Goal: Task Accomplishment & Management: Manage account settings

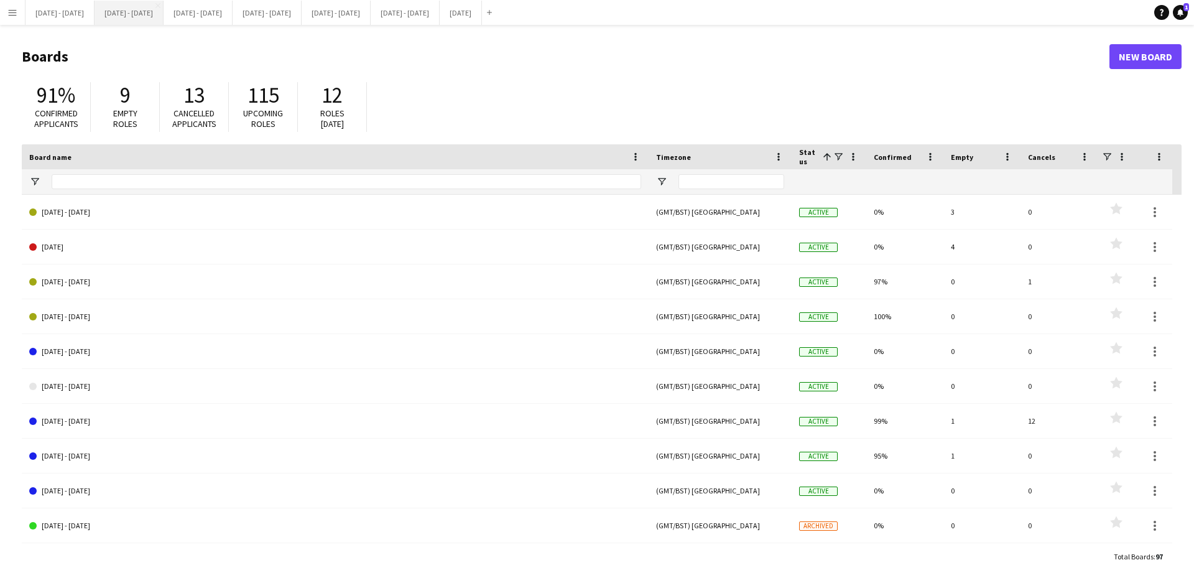
click at [149, 11] on button "[DATE] - [DATE] Close" at bounding box center [129, 13] width 69 height 24
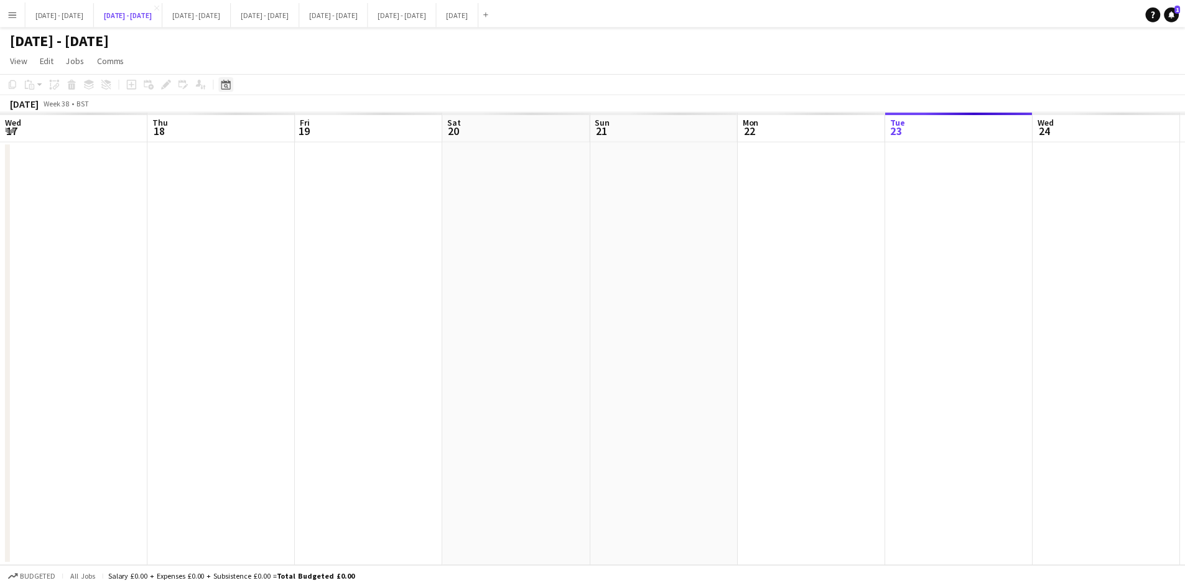
scroll to position [0, 422]
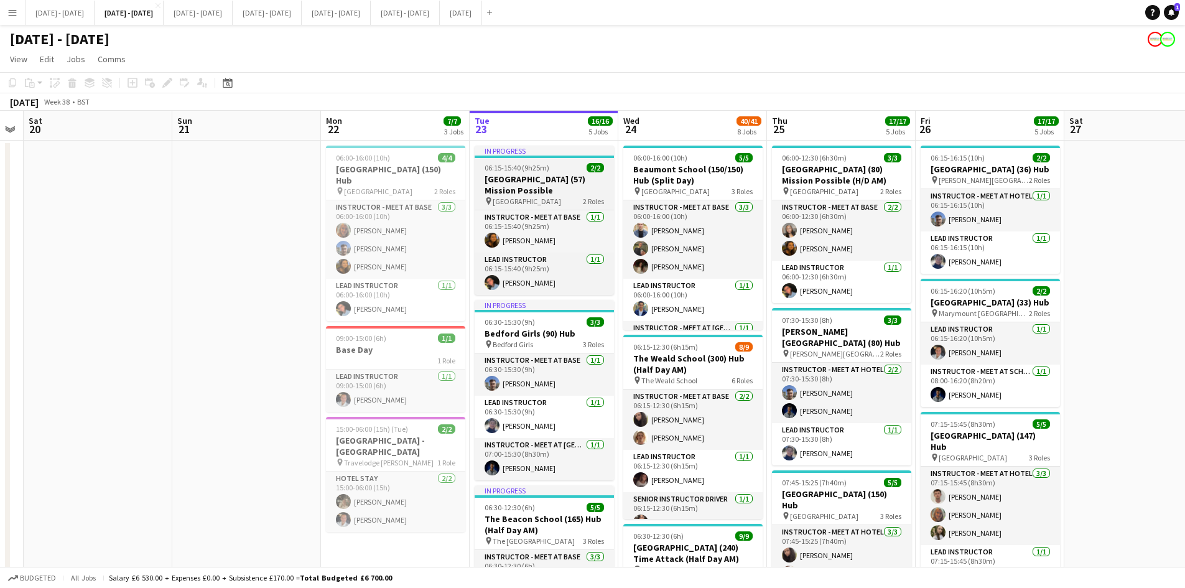
click at [555, 167] on div "06:15-15:40 (9h25m) 2/2" at bounding box center [544, 167] width 139 height 9
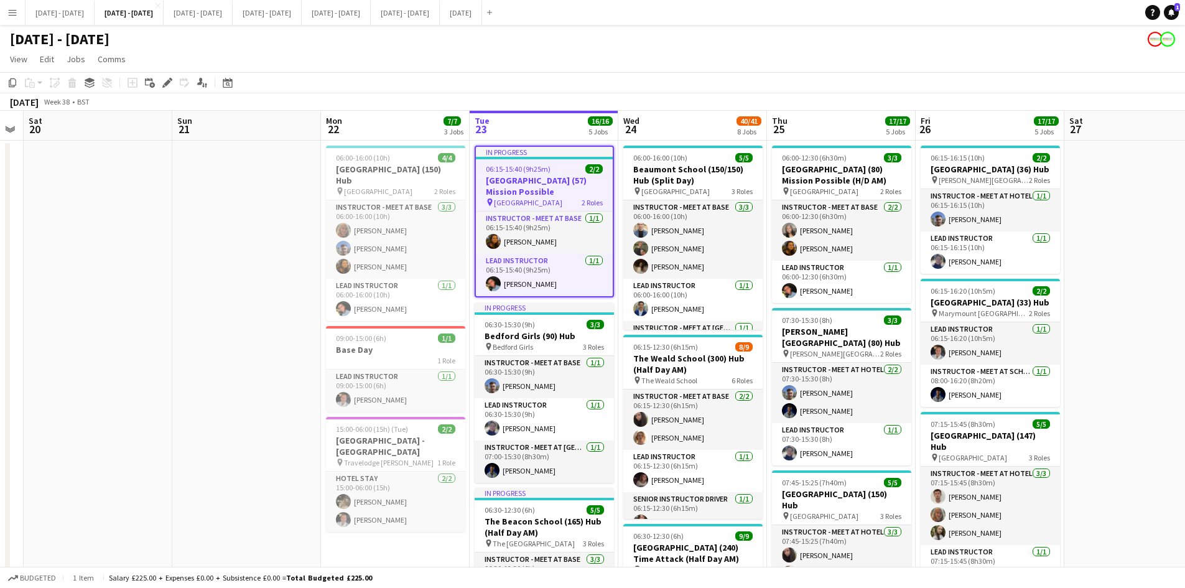
click at [555, 167] on div "06:15-15:40 (9h25m) 2/2" at bounding box center [544, 168] width 137 height 9
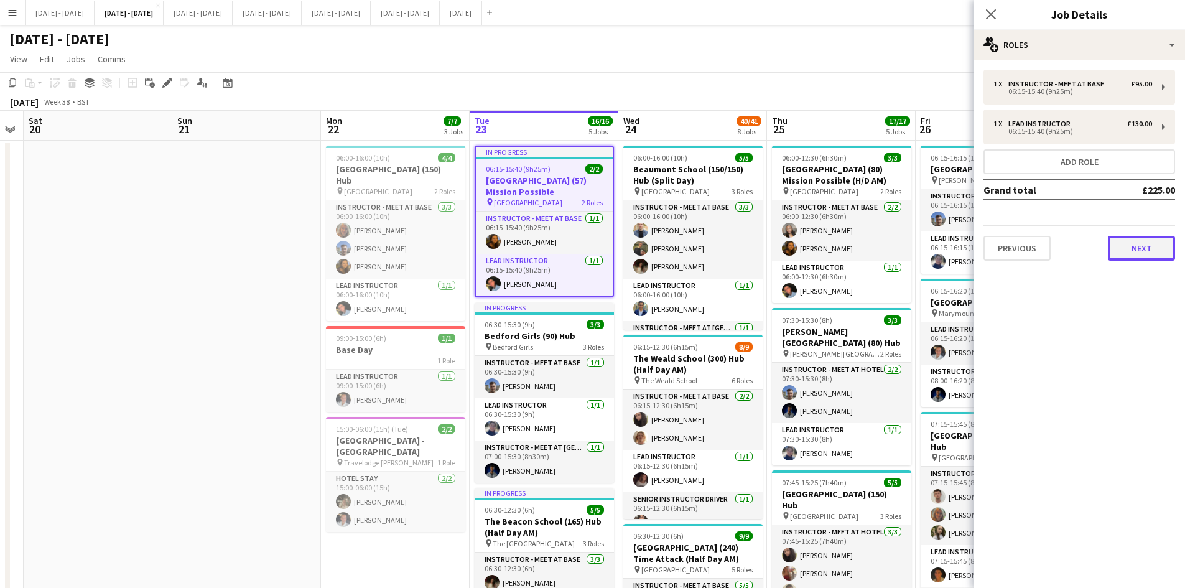
click at [1128, 246] on button "Next" at bounding box center [1141, 248] width 67 height 25
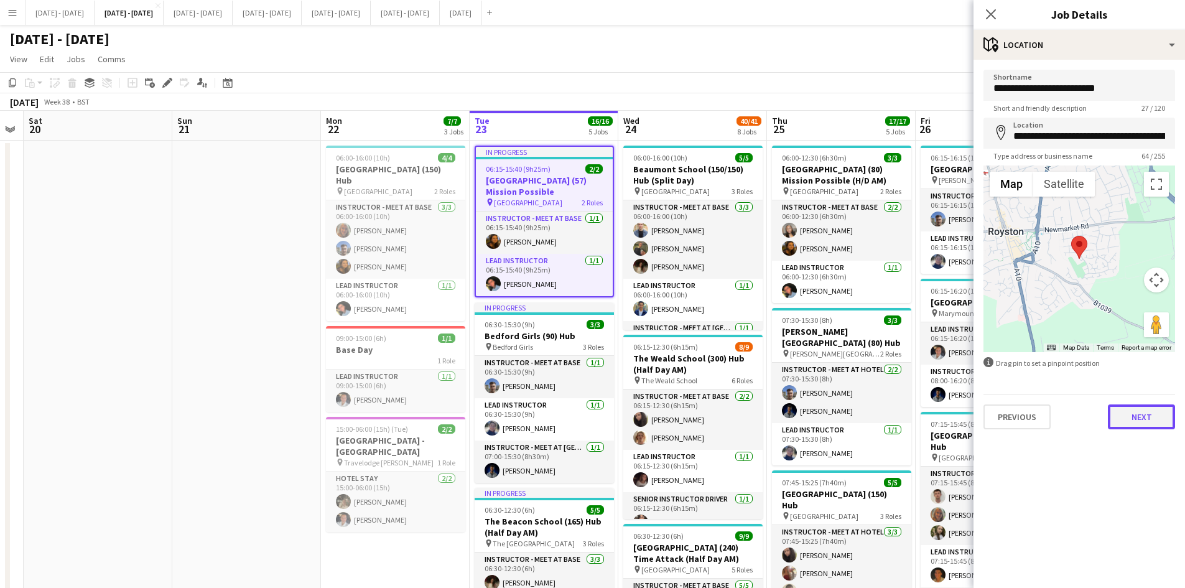
click at [1139, 412] on button "Next" at bounding box center [1141, 416] width 67 height 25
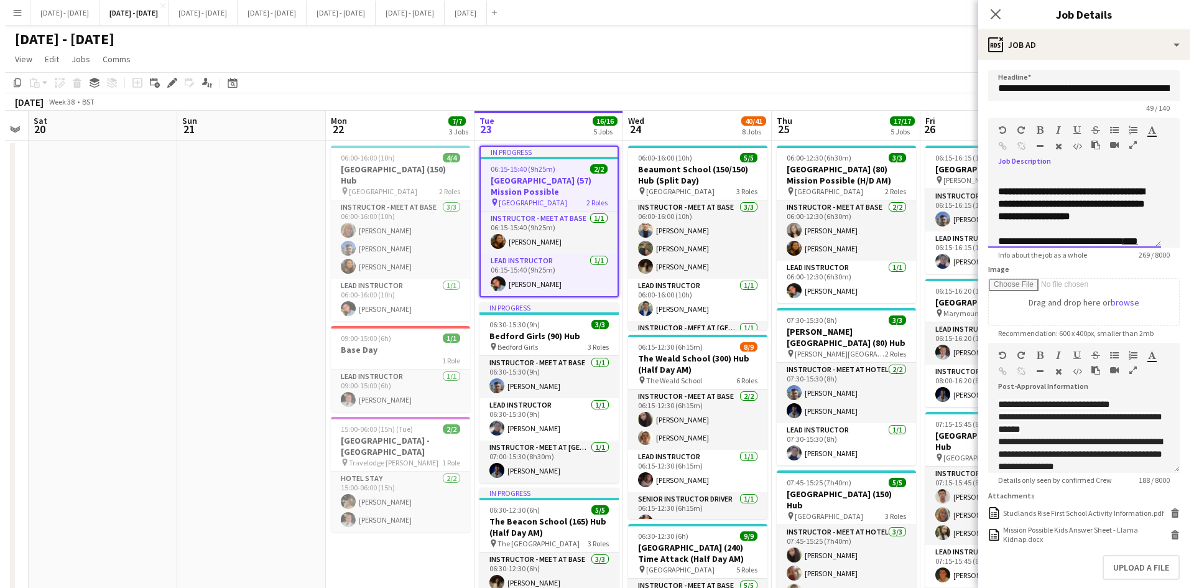
scroll to position [100, 0]
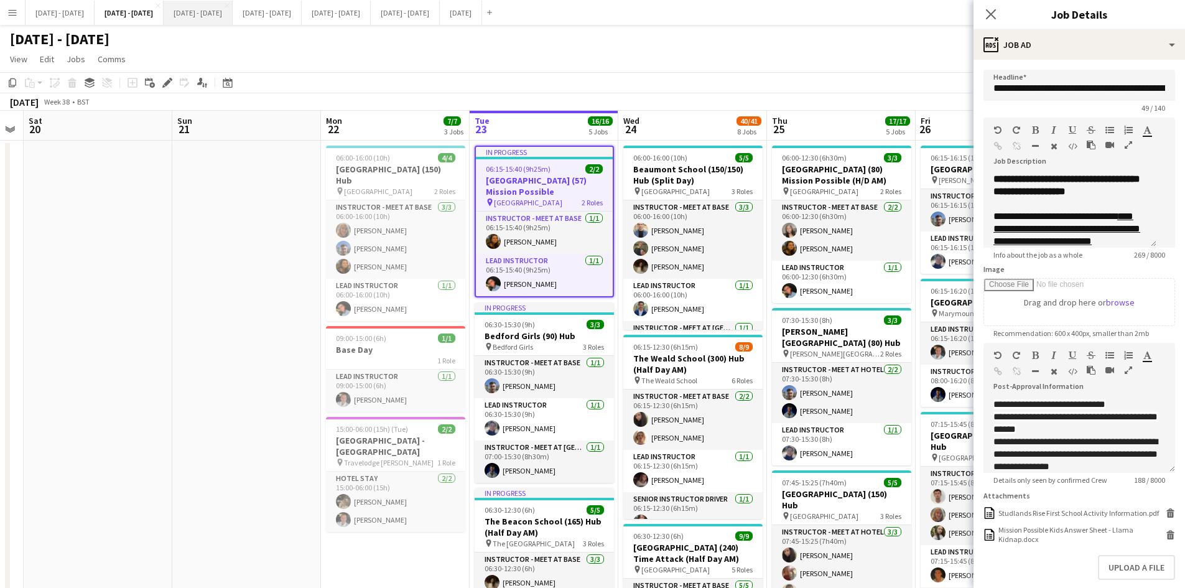
click at [223, 15] on button "[DATE] - [DATE] Close" at bounding box center [198, 13] width 69 height 24
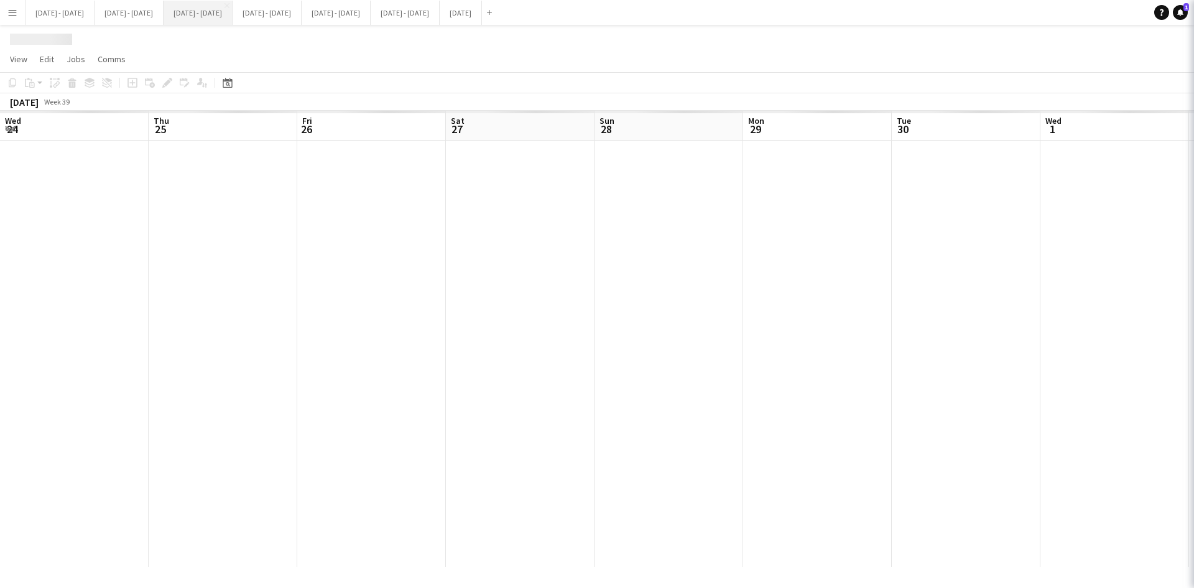
scroll to position [0, 427]
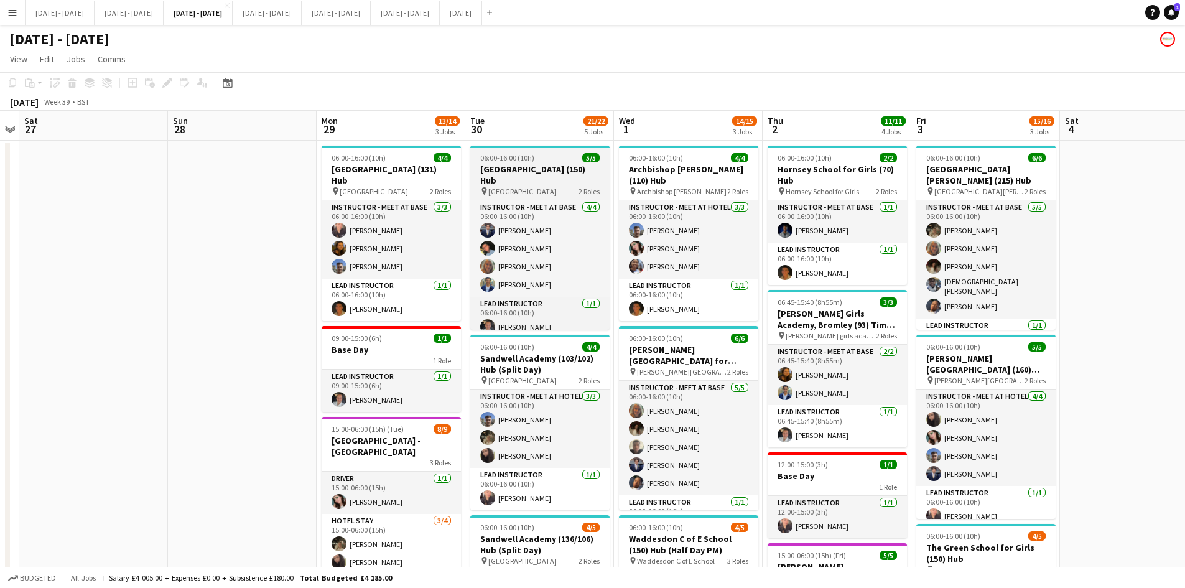
click at [551, 165] on h3 "[GEOGRAPHIC_DATA] (150) Hub" at bounding box center [539, 175] width 139 height 22
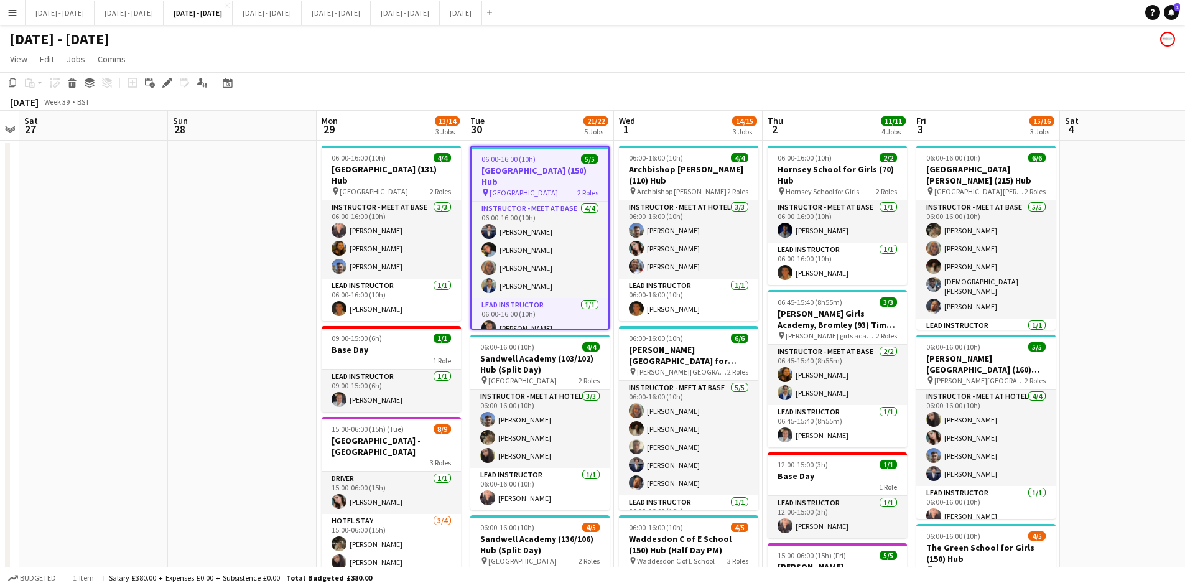
click at [551, 165] on h3 "[GEOGRAPHIC_DATA] (150) Hub" at bounding box center [539, 176] width 137 height 22
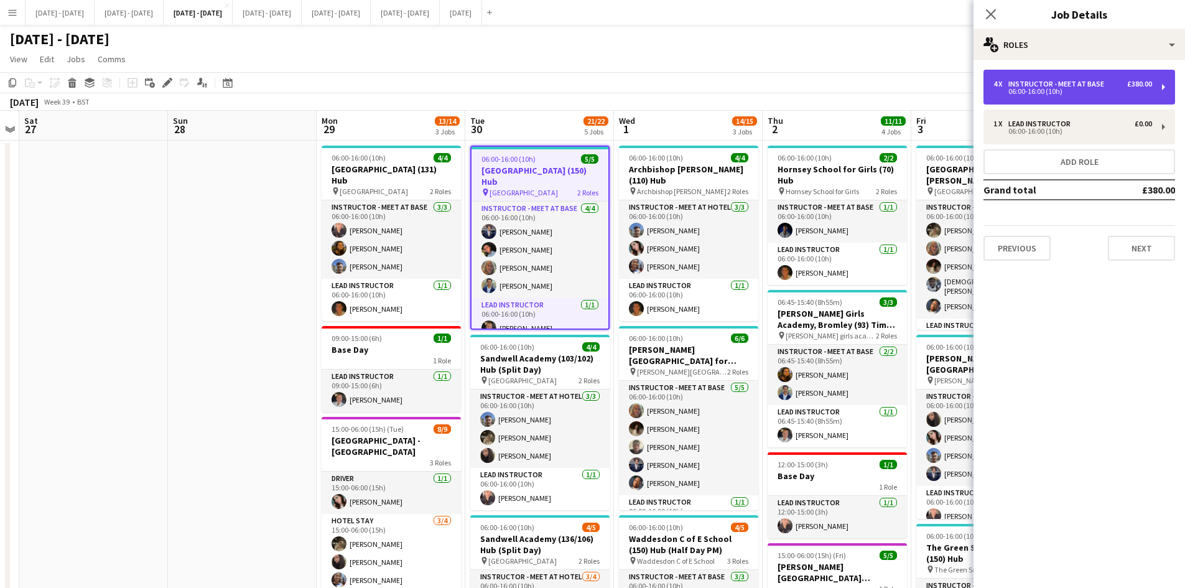
click at [1039, 94] on div "06:00-16:00 (10h)" at bounding box center [1072, 91] width 159 height 6
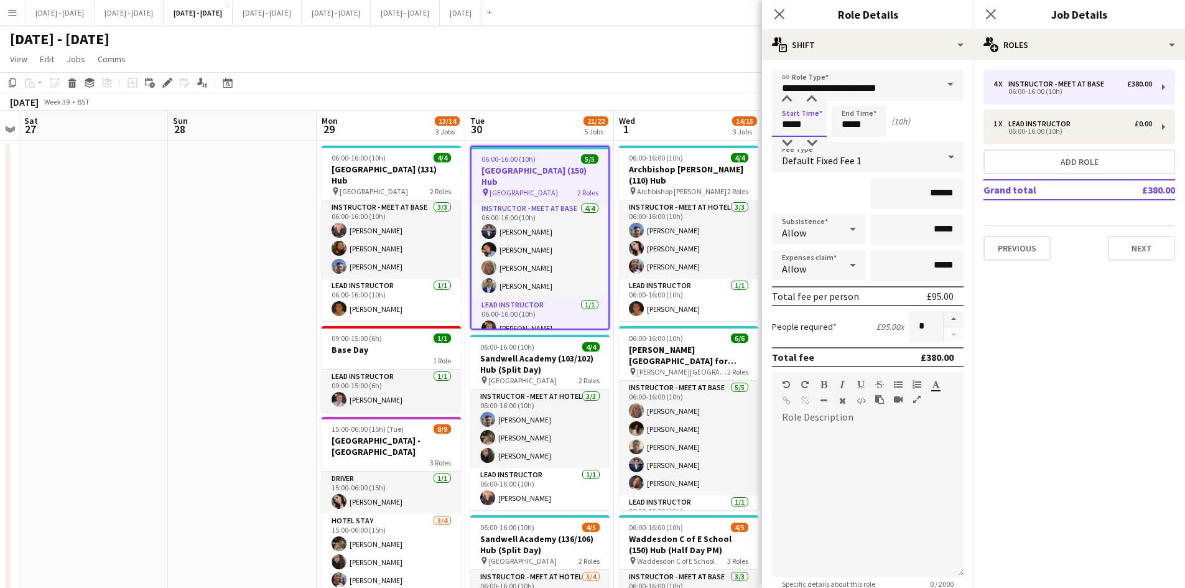
drag, startPoint x: 805, startPoint y: 125, endPoint x: 733, endPoint y: 134, distance: 72.7
click at [733, 134] on body "Menu Boards Boards Boards All jobs Status Workforce Workforce My Workforce Recr…" at bounding box center [592, 530] width 1185 height 1060
type input "*****"
click at [777, 14] on icon "Close pop-in" at bounding box center [779, 14] width 12 height 12
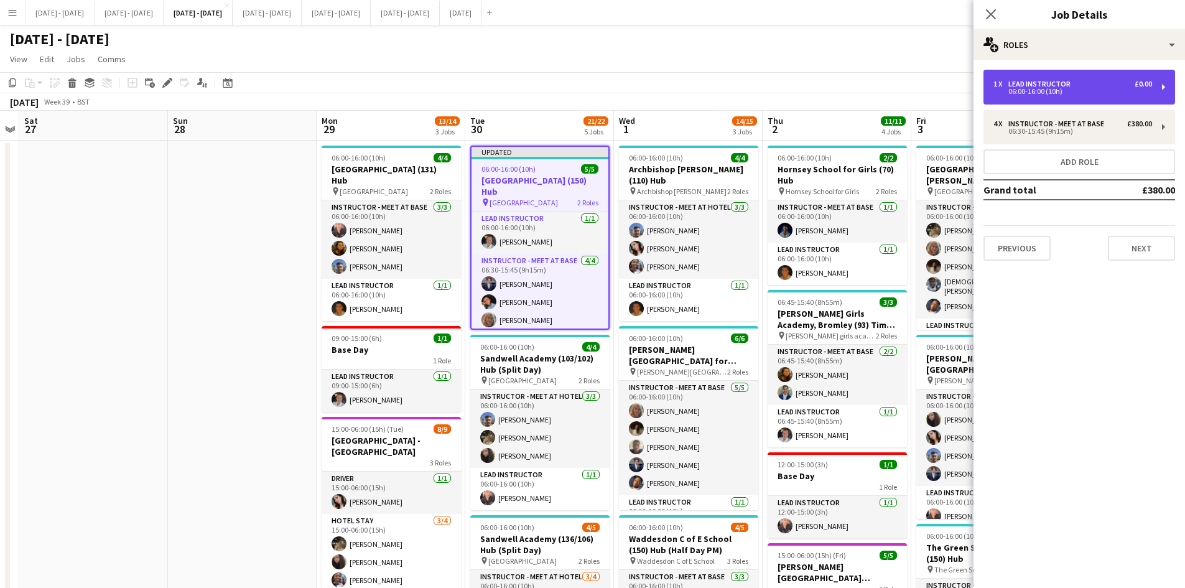
click at [1036, 92] on div "06:00-16:00 (10h)" at bounding box center [1072, 91] width 159 height 6
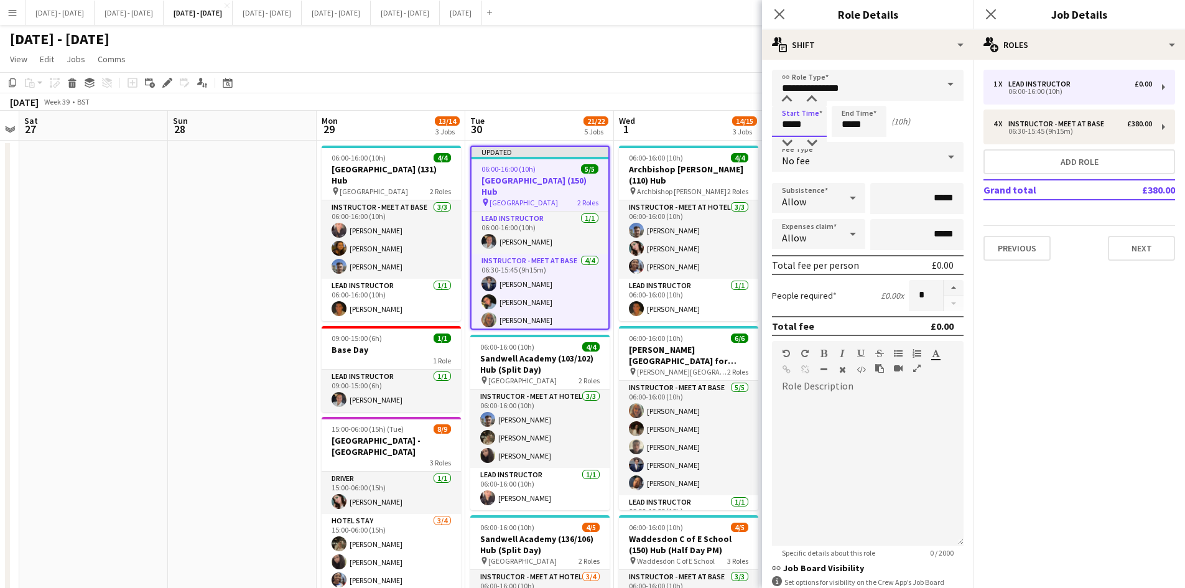
drag, startPoint x: 804, startPoint y: 126, endPoint x: 774, endPoint y: 132, distance: 30.5
click at [774, 132] on input "*****" at bounding box center [799, 121] width 55 height 31
type input "*****"
click at [779, 10] on icon "Close pop-in" at bounding box center [779, 14] width 12 height 12
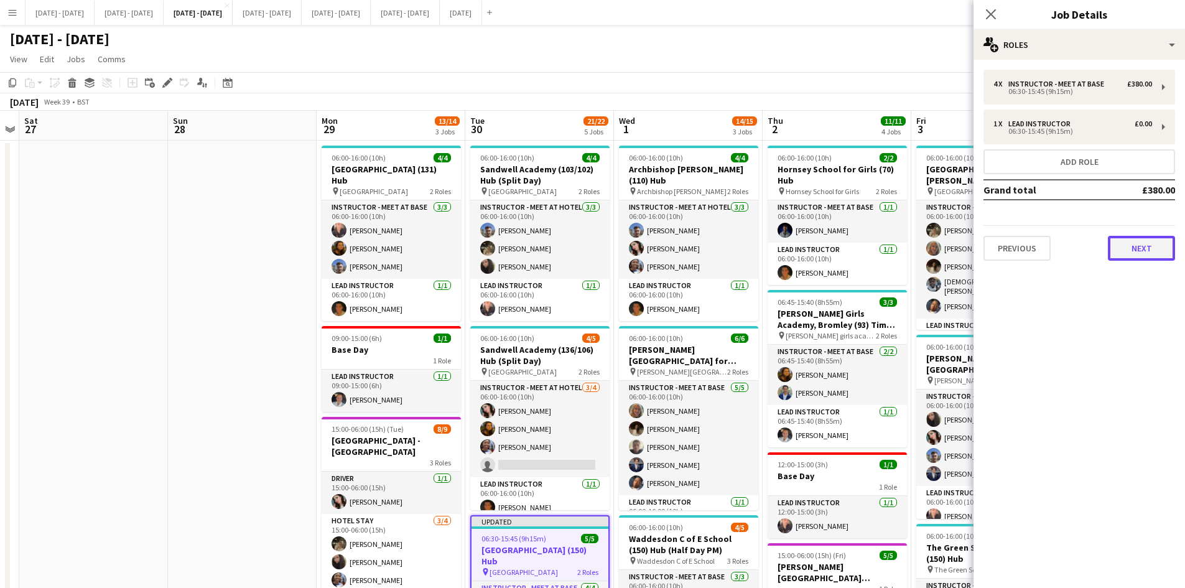
click at [1142, 246] on button "Next" at bounding box center [1141, 248] width 67 height 25
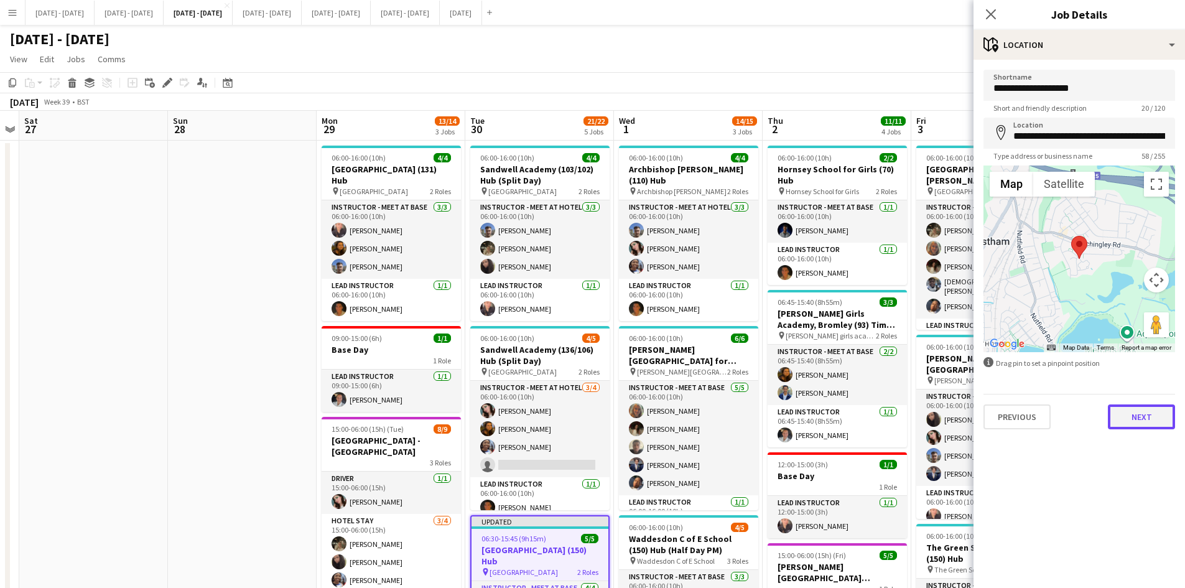
click at [1144, 419] on button "Next" at bounding box center [1141, 416] width 67 height 25
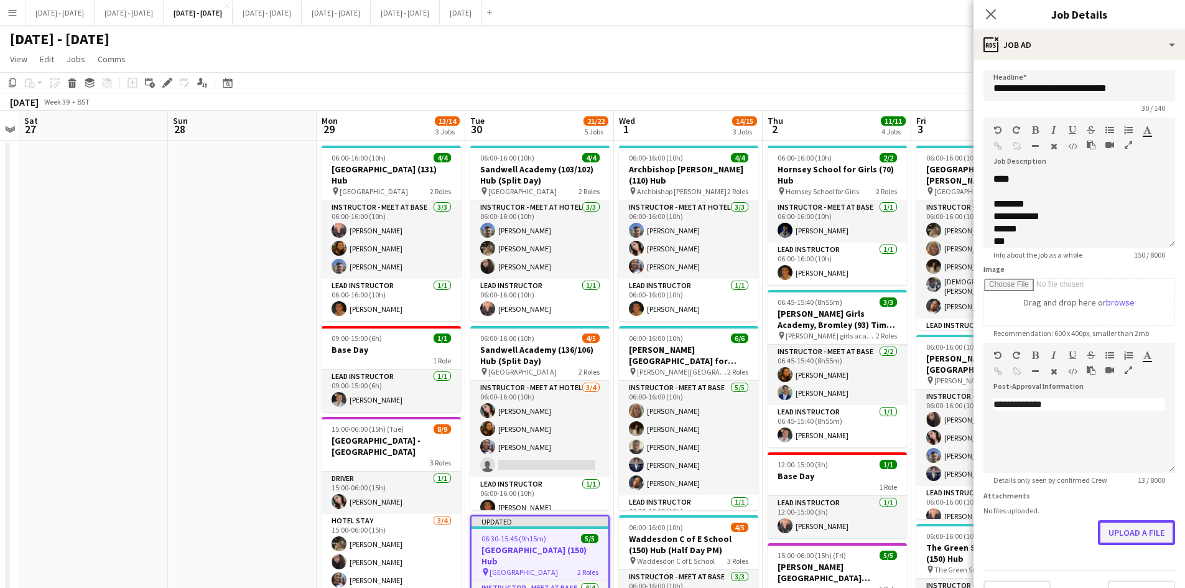
click at [1088, 566] on form "**********" at bounding box center [1078, 337] width 211 height 535
click at [1105, 531] on button "Upload a file" at bounding box center [1136, 532] width 77 height 25
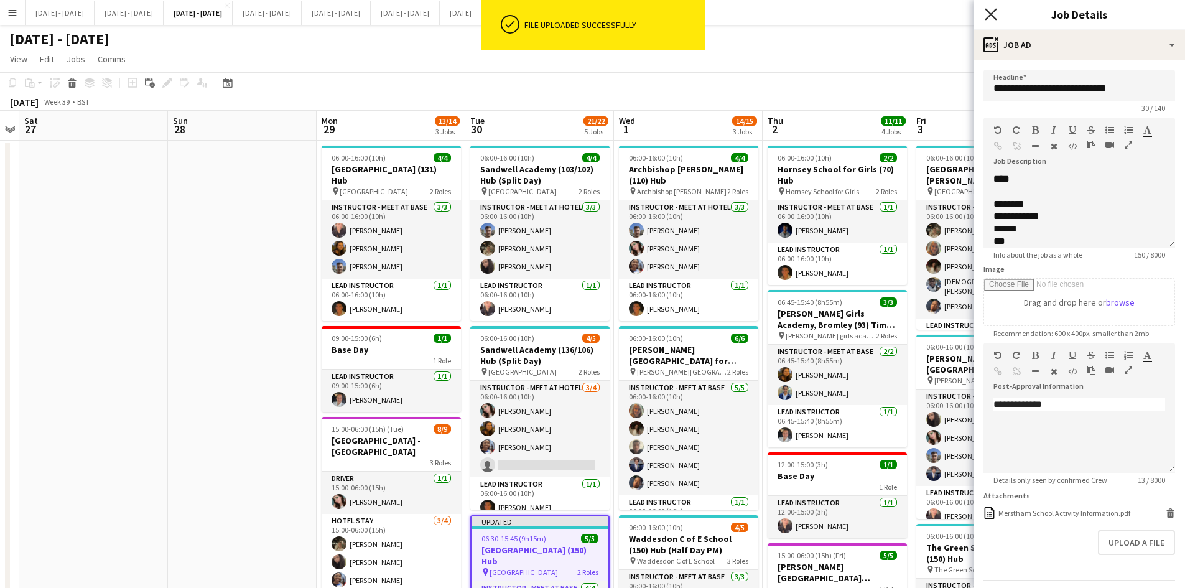
click at [993, 14] on icon "Close pop-in" at bounding box center [991, 14] width 12 height 12
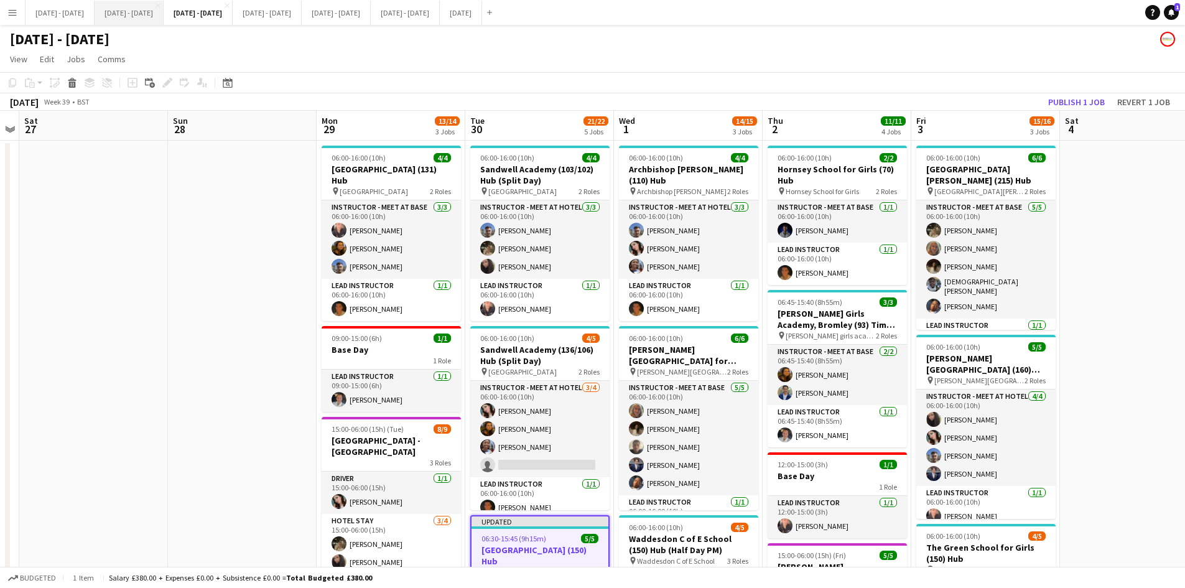
click at [143, 13] on button "[DATE] - [DATE] Close" at bounding box center [129, 13] width 69 height 24
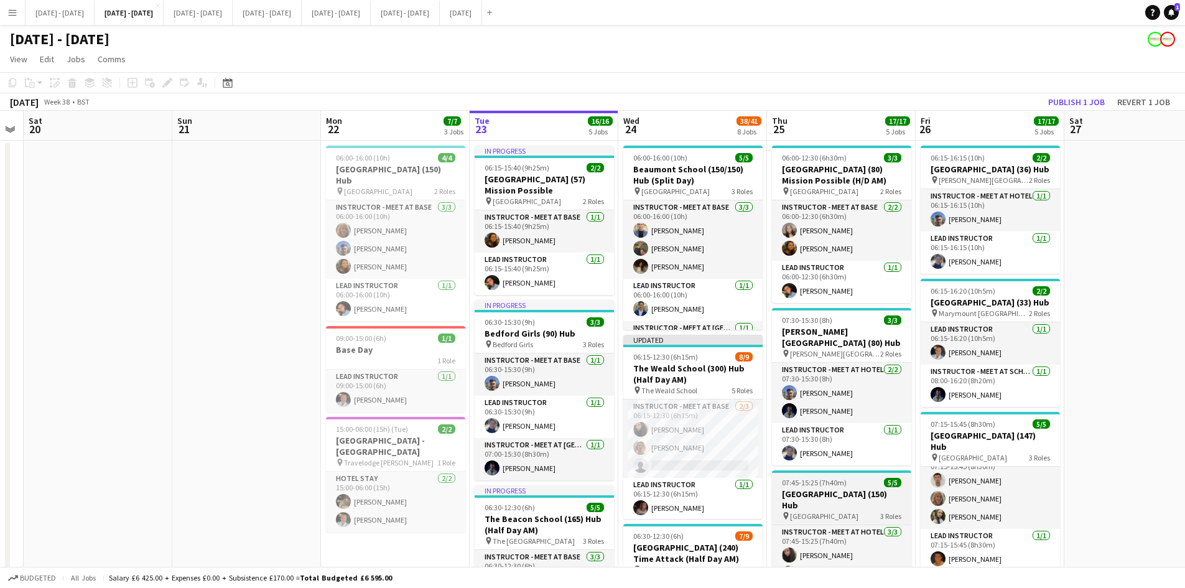
click at [856, 478] on div "07:45-15:25 (7h40m) 5/5" at bounding box center [841, 482] width 139 height 9
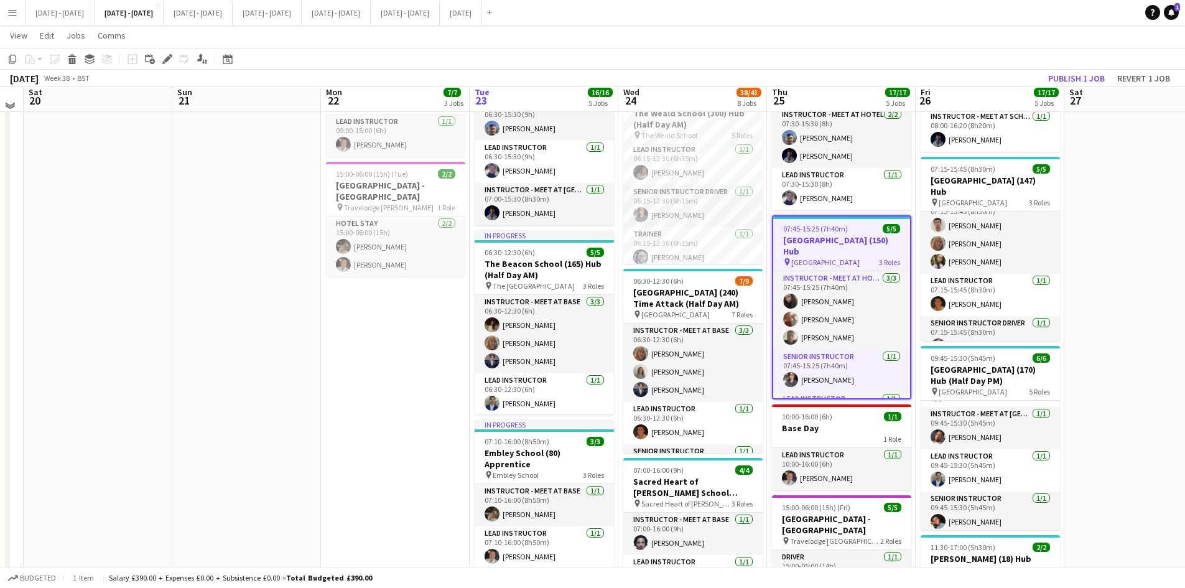
scroll to position [249, 0]
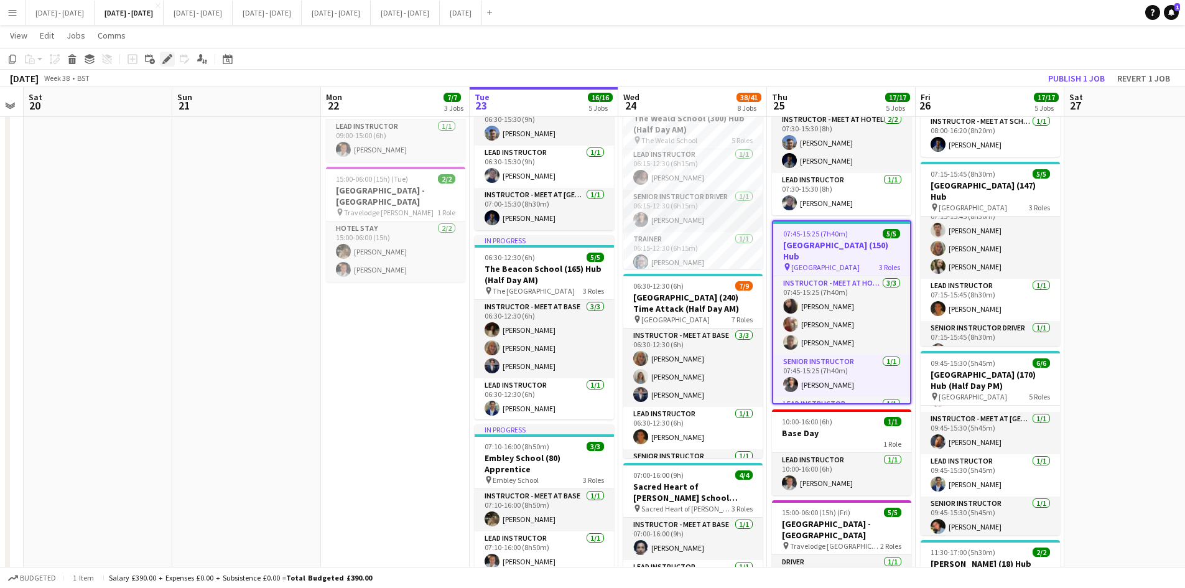
click at [165, 57] on icon "Edit" at bounding box center [167, 59] width 10 height 10
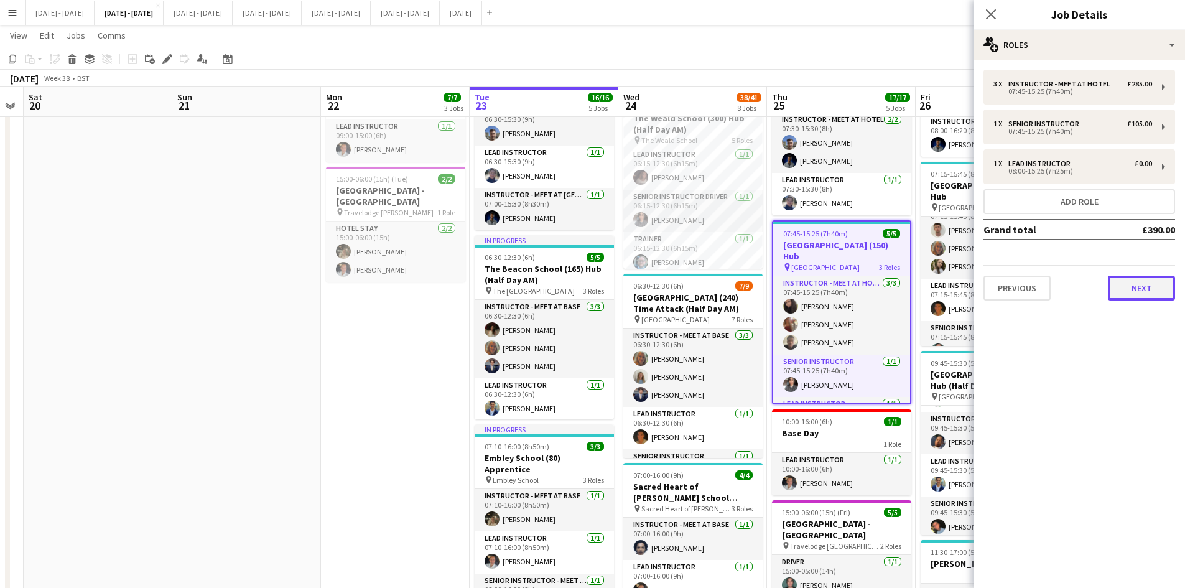
click at [1128, 294] on button "Next" at bounding box center [1141, 288] width 67 height 25
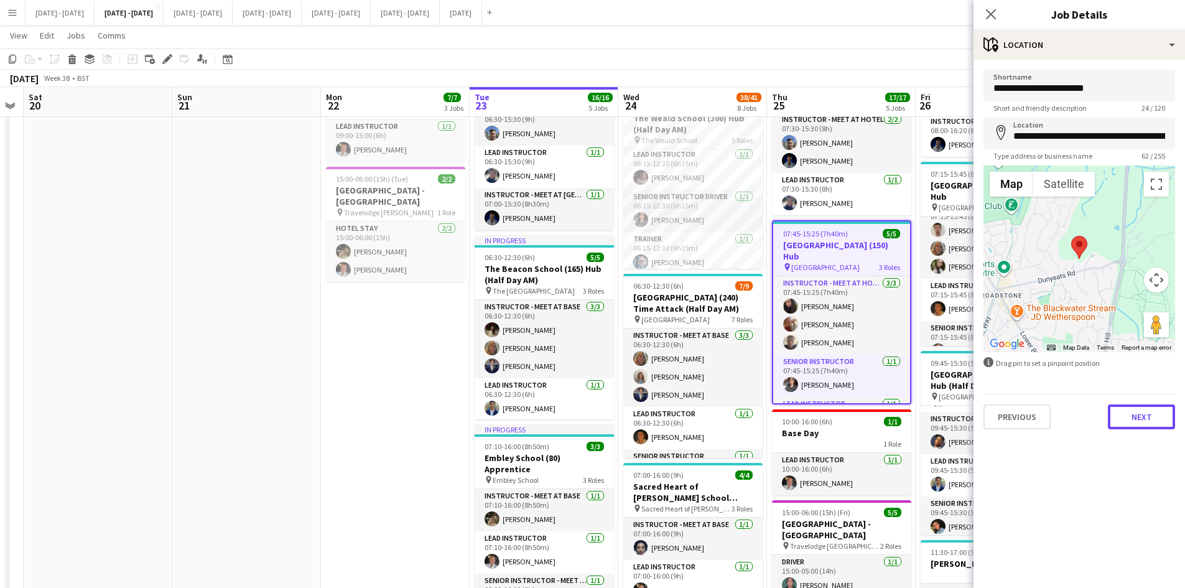
click at [1126, 416] on button "Next" at bounding box center [1141, 416] width 67 height 25
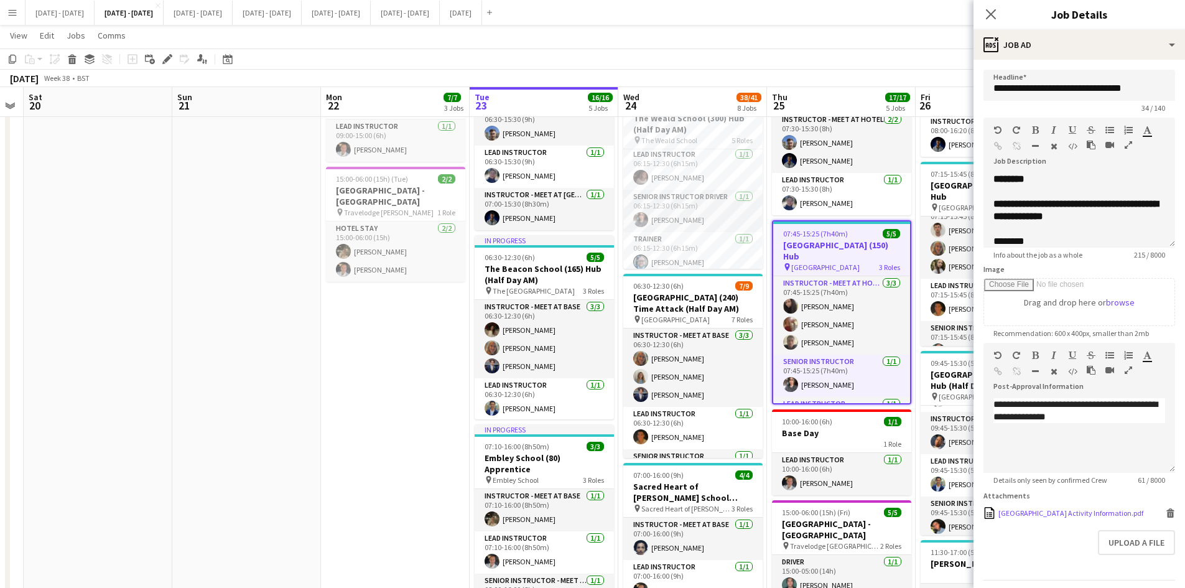
click at [1041, 517] on div "[GEOGRAPHIC_DATA] Activity Information.pdf" at bounding box center [1070, 512] width 145 height 9
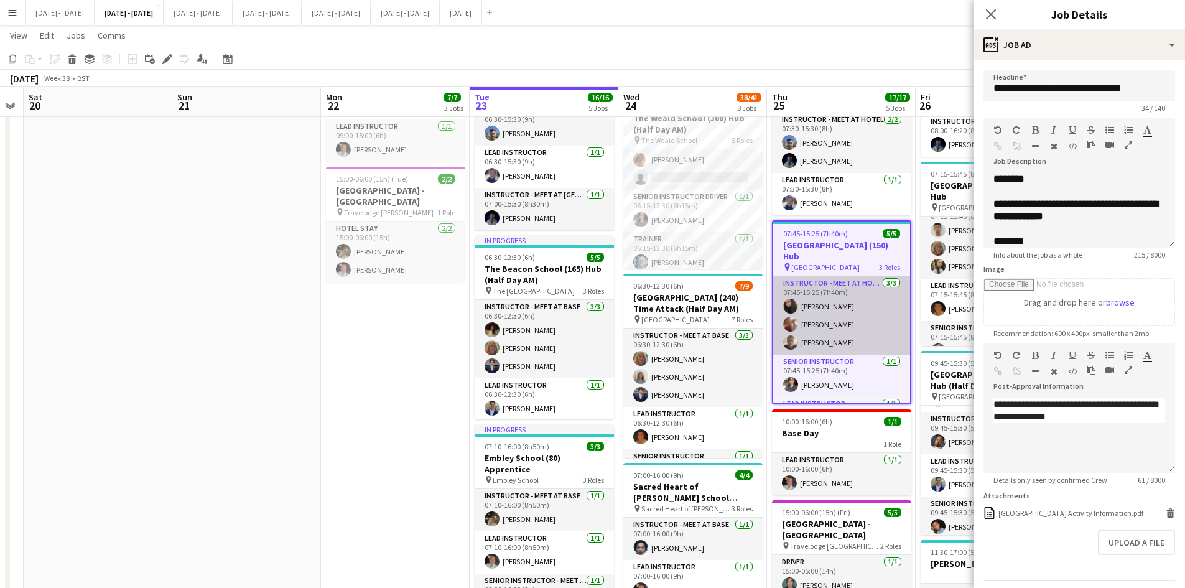
click at [819, 332] on app-card-role "Instructor - Meet at Hotel [DATE] 07:45-15:25 (7h40m) [PERSON_NAME] [PERSON_NAM…" at bounding box center [841, 315] width 137 height 78
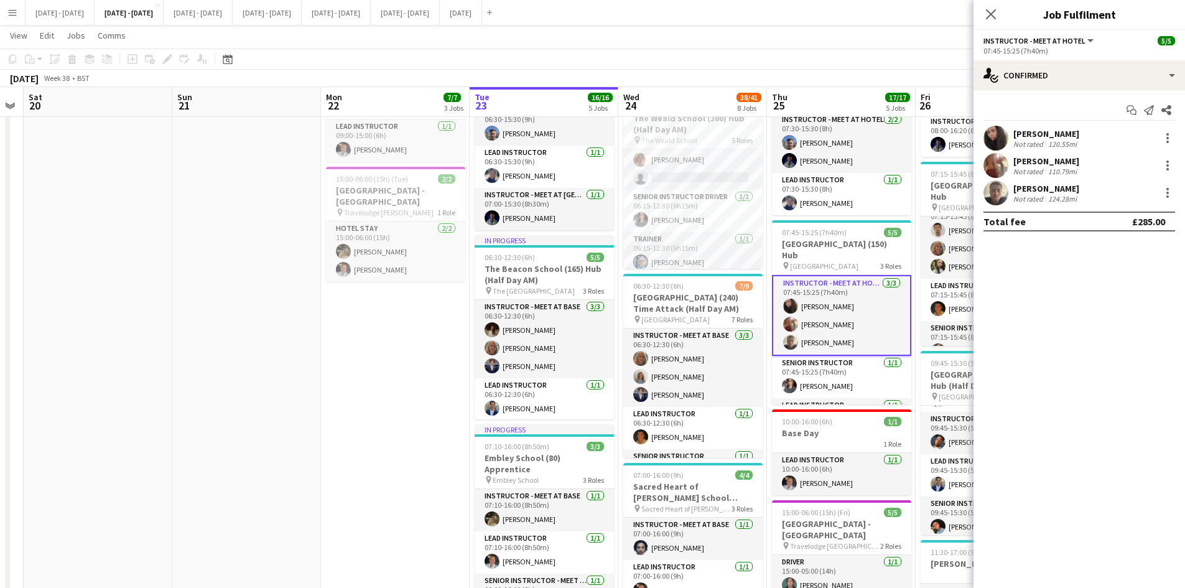
click at [1032, 189] on div "[PERSON_NAME]" at bounding box center [1046, 188] width 66 height 11
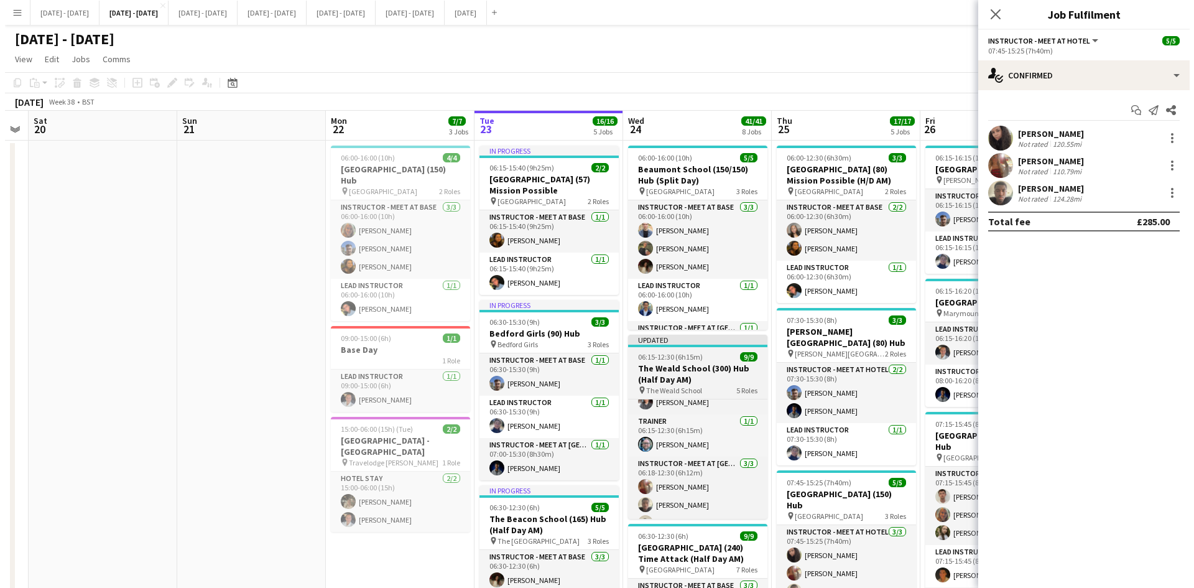
scroll to position [93, 0]
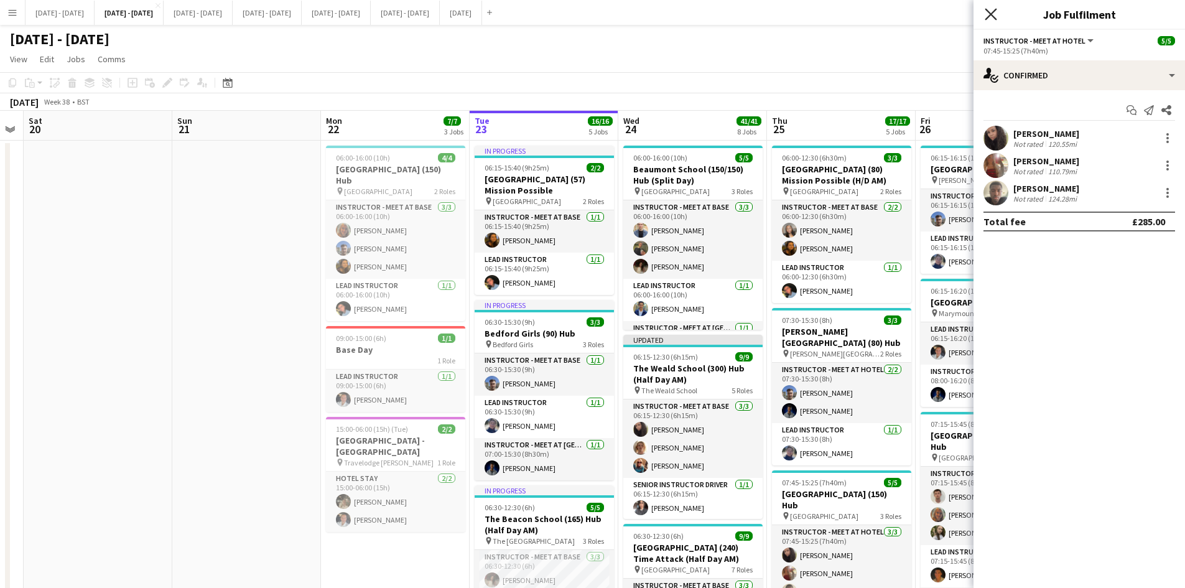
click at [988, 13] on icon "Close pop-in" at bounding box center [991, 14] width 12 height 12
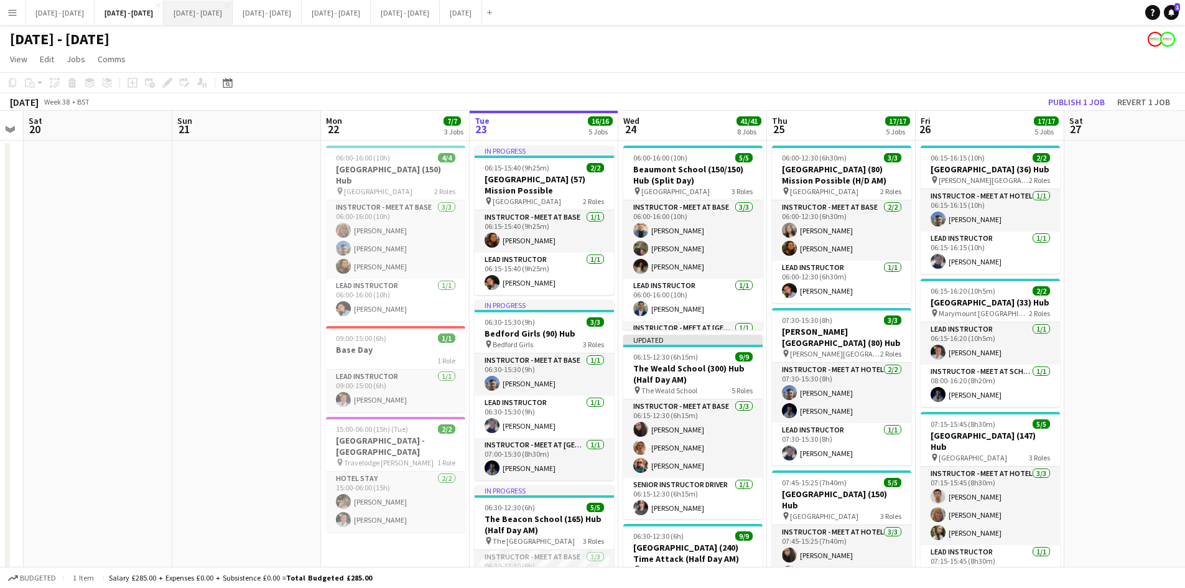
click at [231, 14] on button "[DATE] - [DATE] Close" at bounding box center [198, 13] width 69 height 24
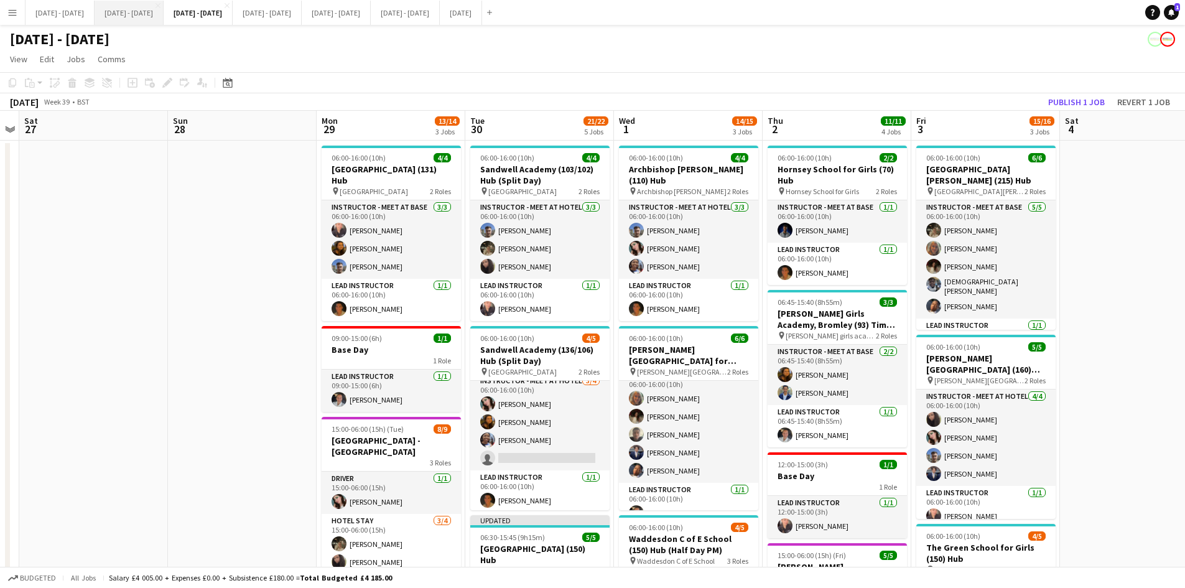
click at [151, 14] on button "[DATE] - [DATE] Close" at bounding box center [129, 13] width 69 height 24
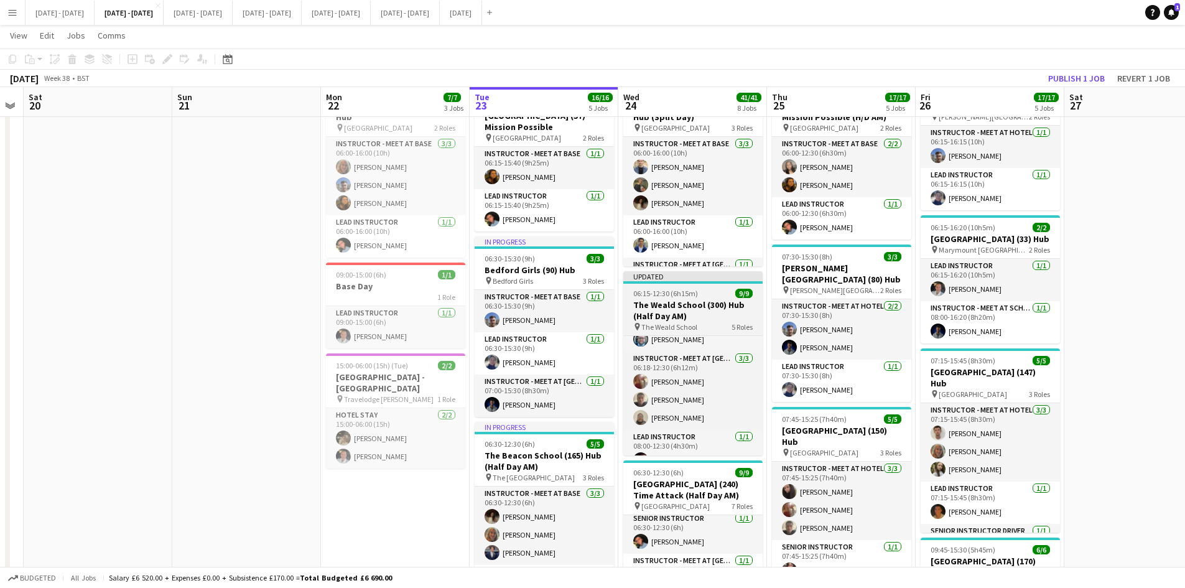
scroll to position [148, 0]
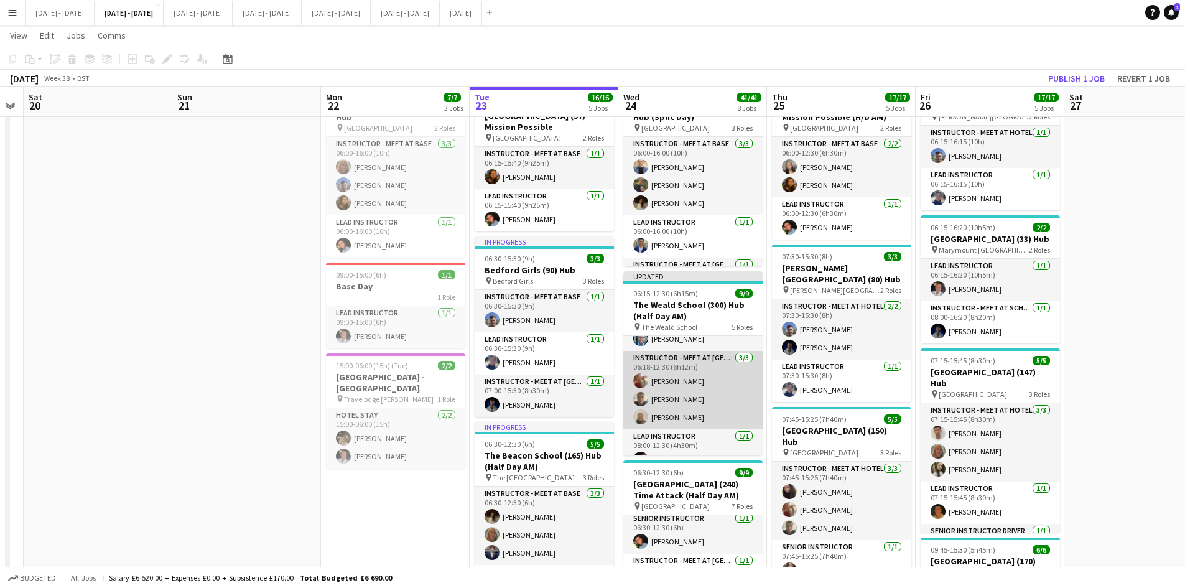
click at [681, 398] on app-card-role "Instructor - Meet at Pick Up Point [DATE] 06:18-12:30 (6h12m) [PERSON_NAME] [PE…" at bounding box center [692, 390] width 139 height 78
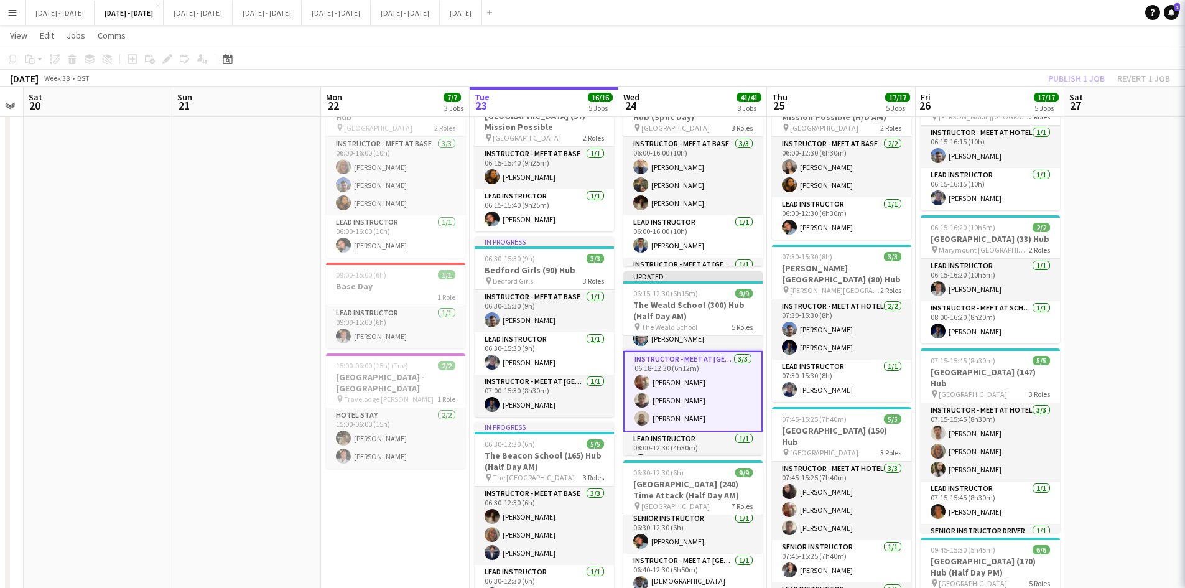
click at [681, 398] on app-card-role "Instructor - Meet at Pick Up Point [DATE] 06:18-12:30 (6h12m) [PERSON_NAME] [PE…" at bounding box center [692, 391] width 139 height 81
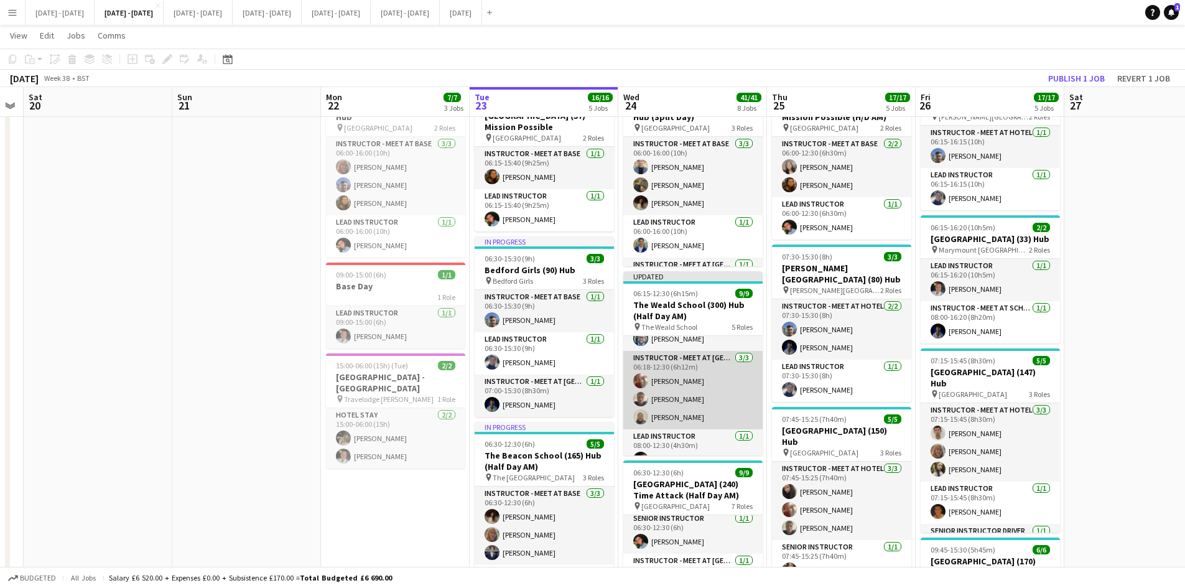
click at [681, 398] on app-card-role "Instructor - Meet at Pick Up Point [DATE] 06:18-12:30 (6h12m) [PERSON_NAME] [PE…" at bounding box center [692, 390] width 139 height 78
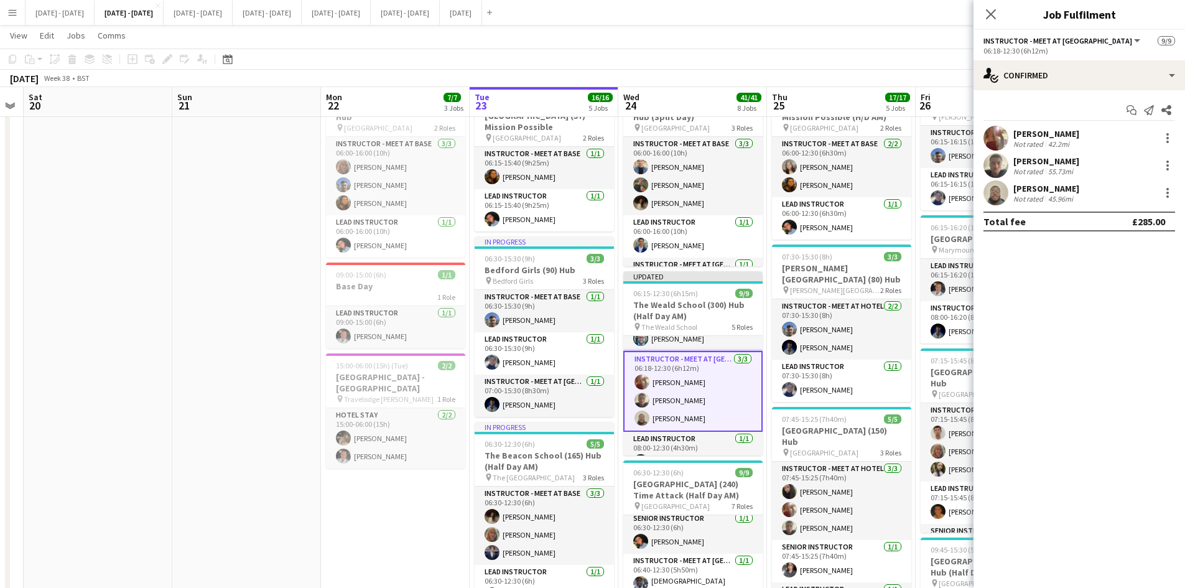
click at [1026, 162] on div "[PERSON_NAME]" at bounding box center [1046, 160] width 66 height 11
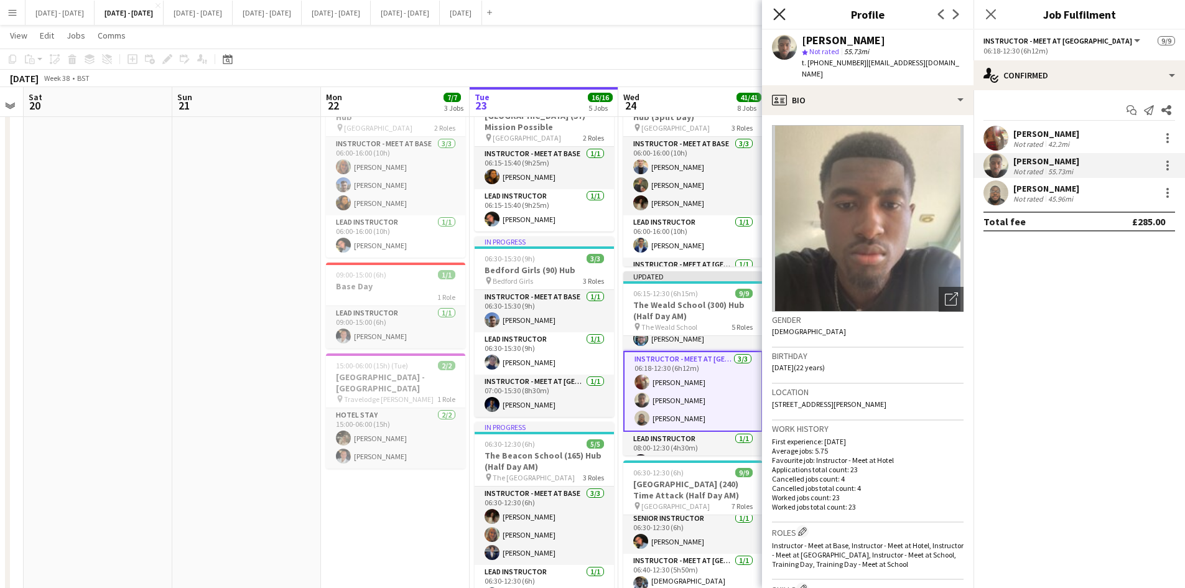
click at [778, 14] on icon at bounding box center [779, 14] width 12 height 12
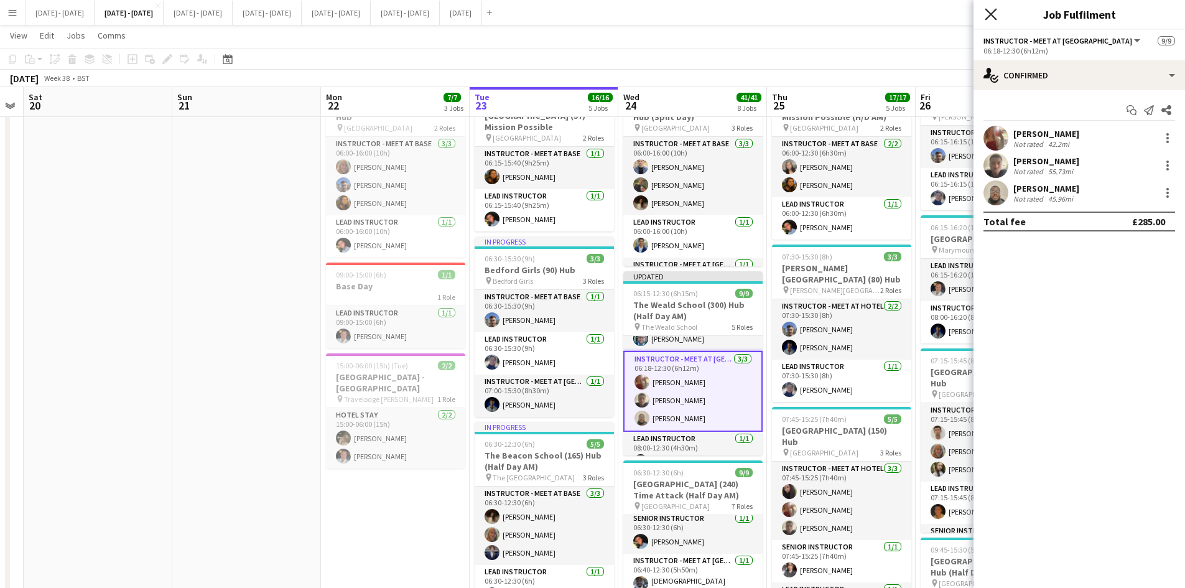
click at [989, 15] on icon at bounding box center [991, 14] width 12 height 12
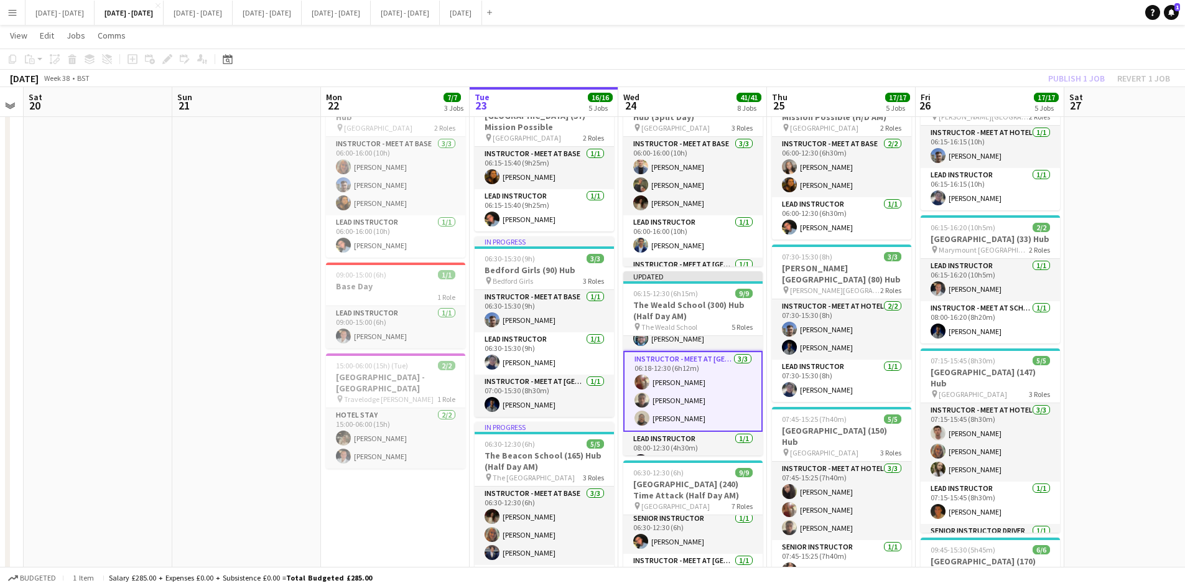
click at [675, 399] on app-card-role "Instructor - Meet at Pick Up Point [DATE] 06:18-12:30 (6h12m) [PERSON_NAME] [PE…" at bounding box center [692, 391] width 139 height 81
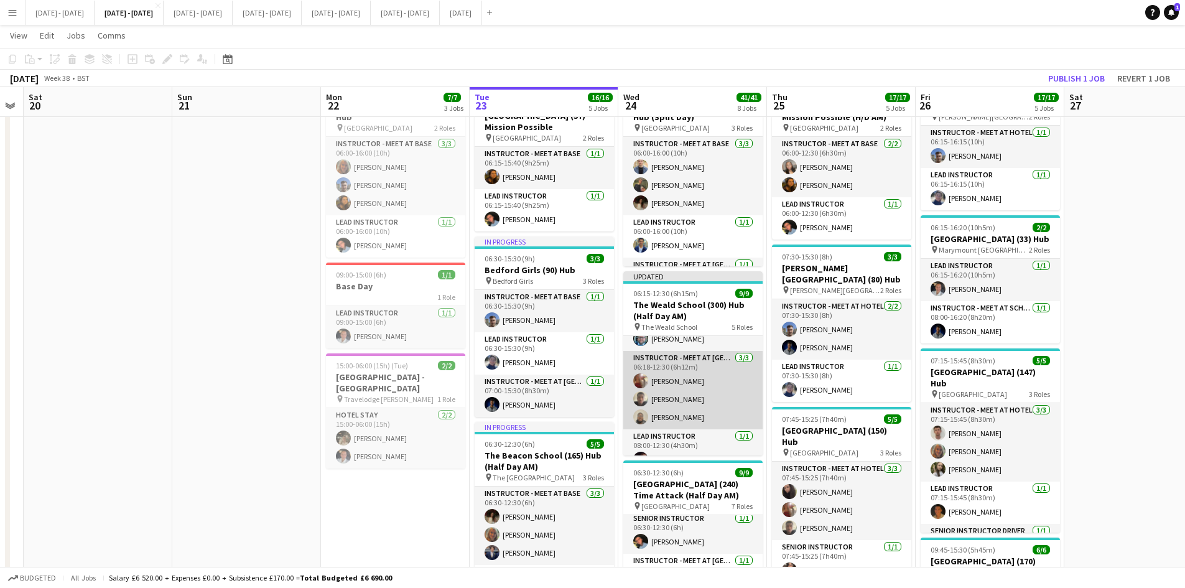
click at [681, 396] on app-card-role "Instructor - Meet at Pick Up Point [DATE] 06:18-12:30 (6h12m) [PERSON_NAME] [PE…" at bounding box center [692, 390] width 139 height 78
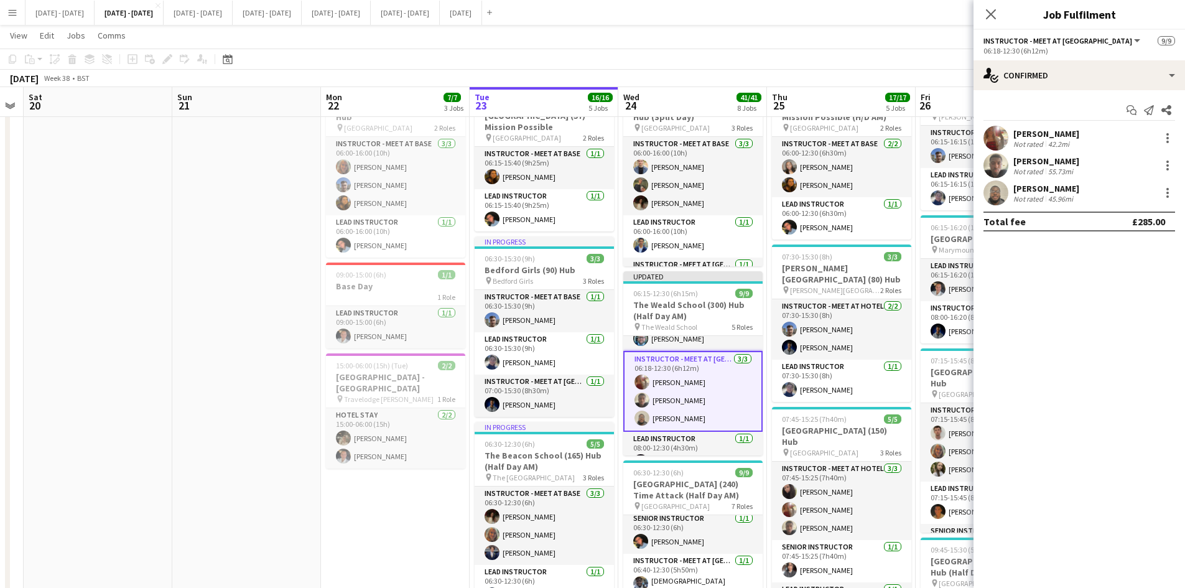
click at [1026, 160] on div "[PERSON_NAME]" at bounding box center [1046, 160] width 66 height 11
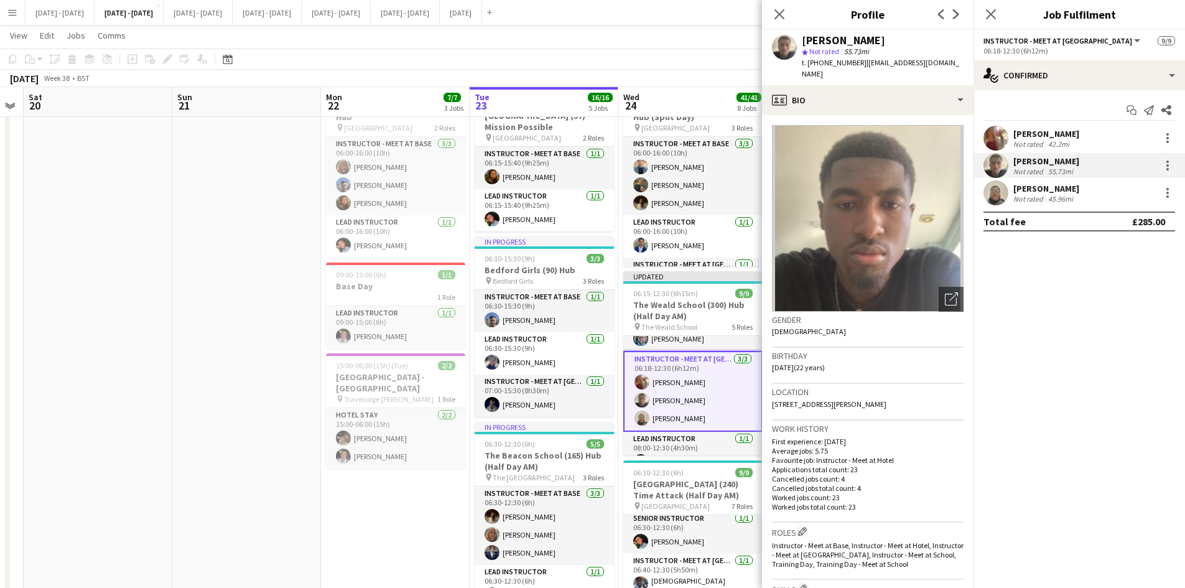
drag, startPoint x: 920, startPoint y: 390, endPoint x: 950, endPoint y: 391, distance: 29.3
click at [950, 391] on div "Location [STREET_ADDRESS][PERSON_NAME]" at bounding box center [868, 402] width 192 height 36
copy span "ME10 1BL"
click at [778, 14] on icon "Close pop-in" at bounding box center [779, 14] width 12 height 12
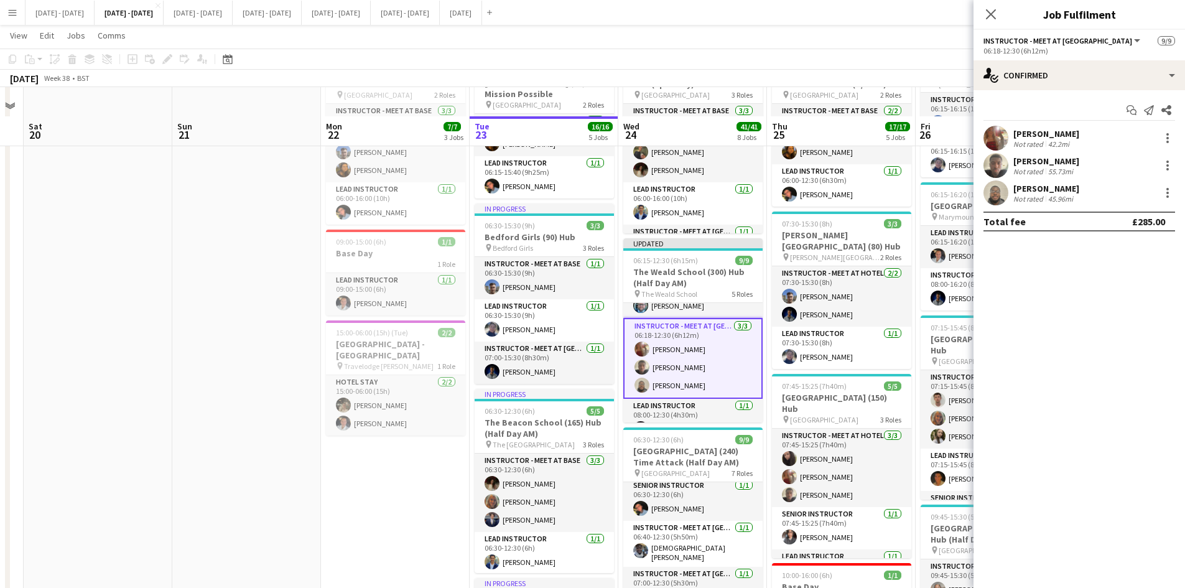
scroll to position [124, 0]
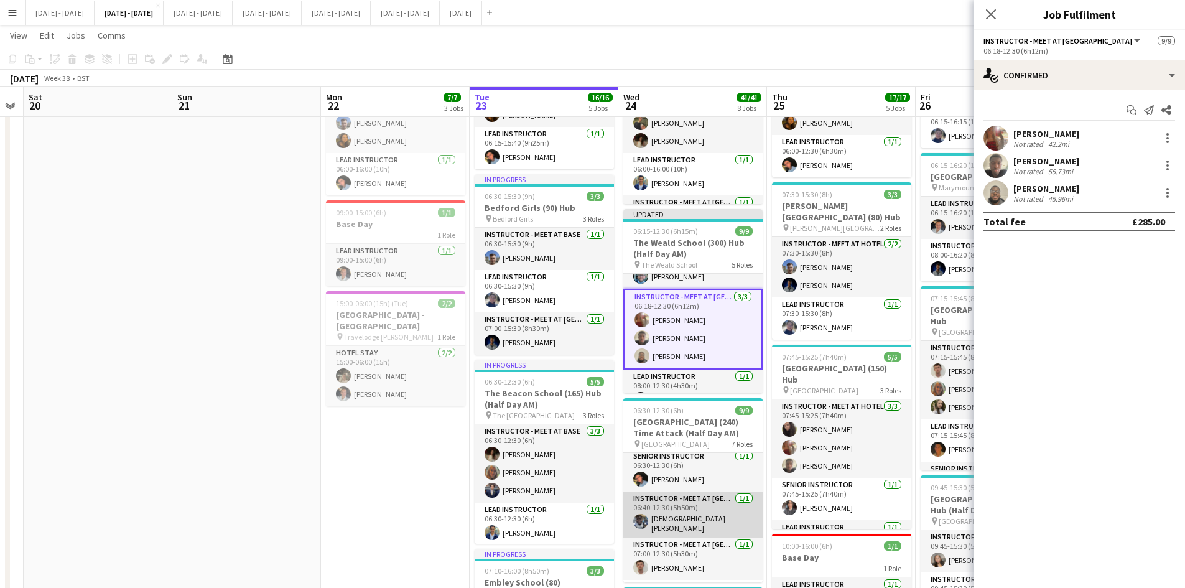
click at [679, 520] on app-card-role "Instructor - Meet at Pick Up Point [DATE] 06:40-12:30 (5h50m) [PERSON_NAME]" at bounding box center [692, 514] width 139 height 46
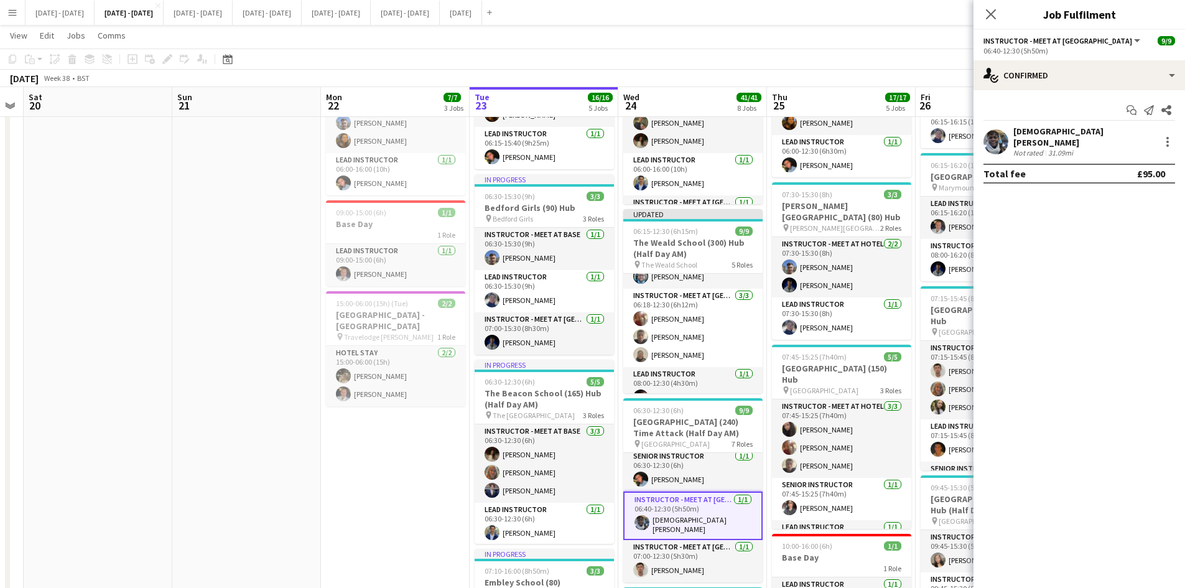
click at [1020, 133] on div "[DEMOGRAPHIC_DATA][PERSON_NAME]" at bounding box center [1084, 137] width 142 height 22
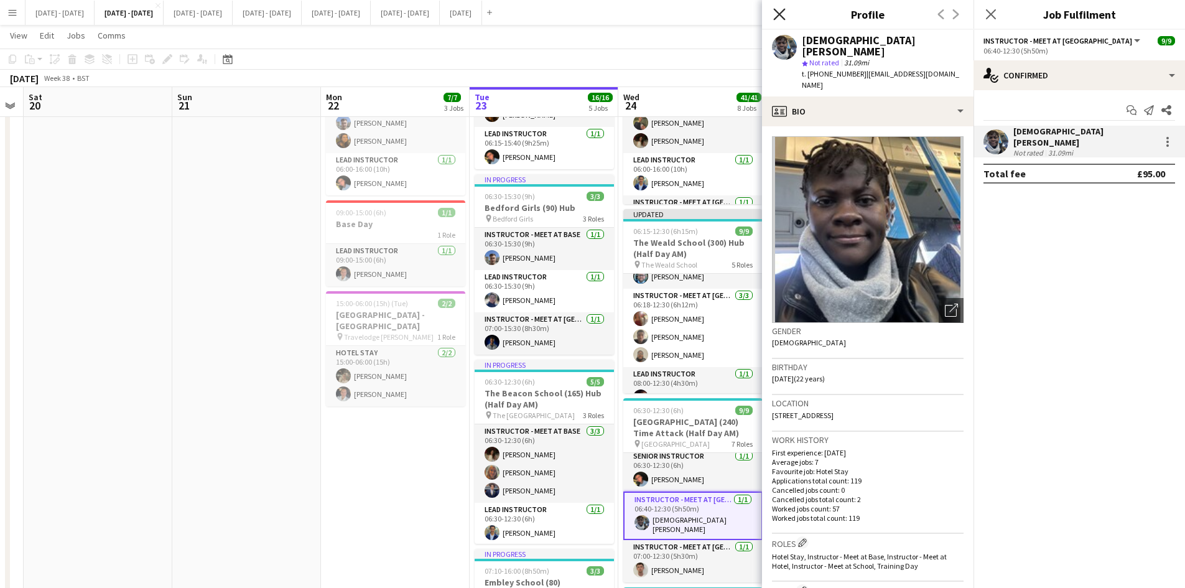
click at [777, 13] on icon "Close pop-in" at bounding box center [779, 14] width 12 height 12
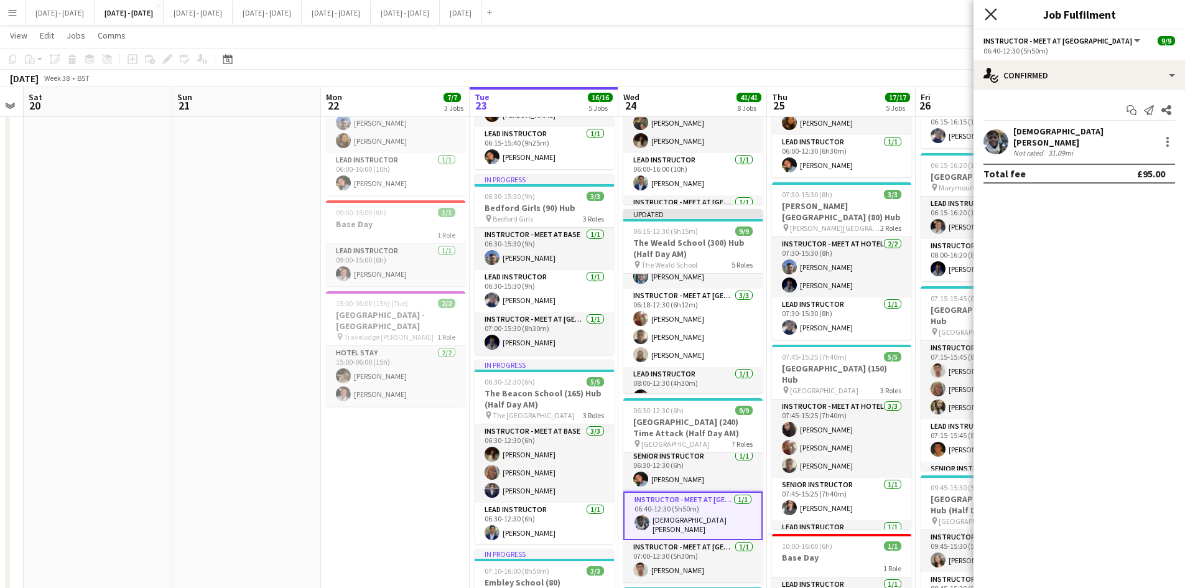
click at [990, 13] on icon at bounding box center [991, 14] width 12 height 12
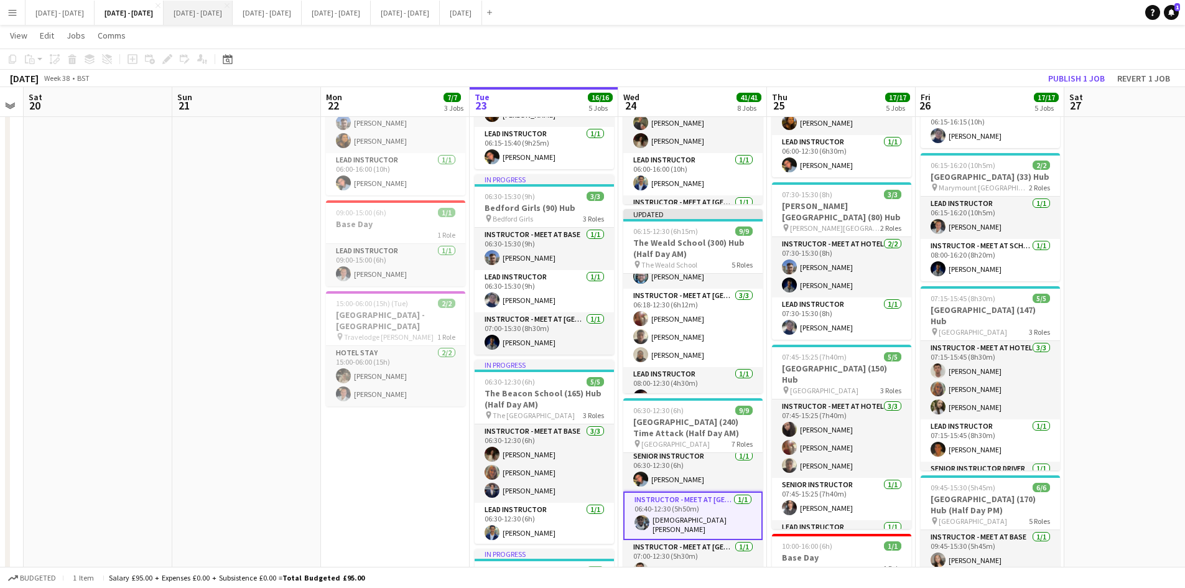
click at [233, 12] on button "[DATE] - [DATE] Close" at bounding box center [198, 13] width 69 height 24
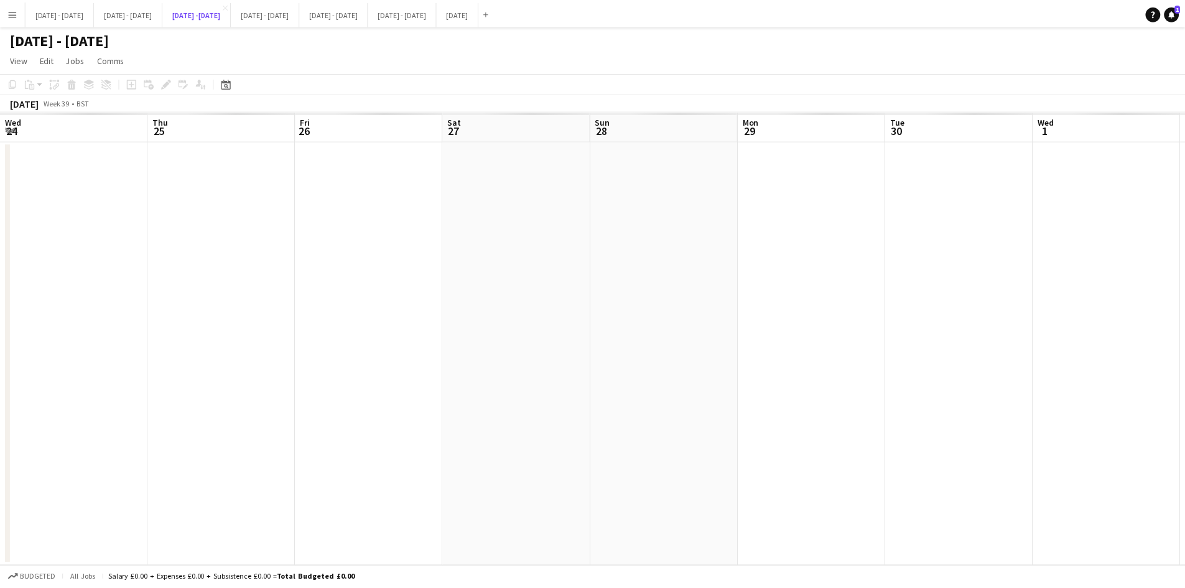
scroll to position [0, 427]
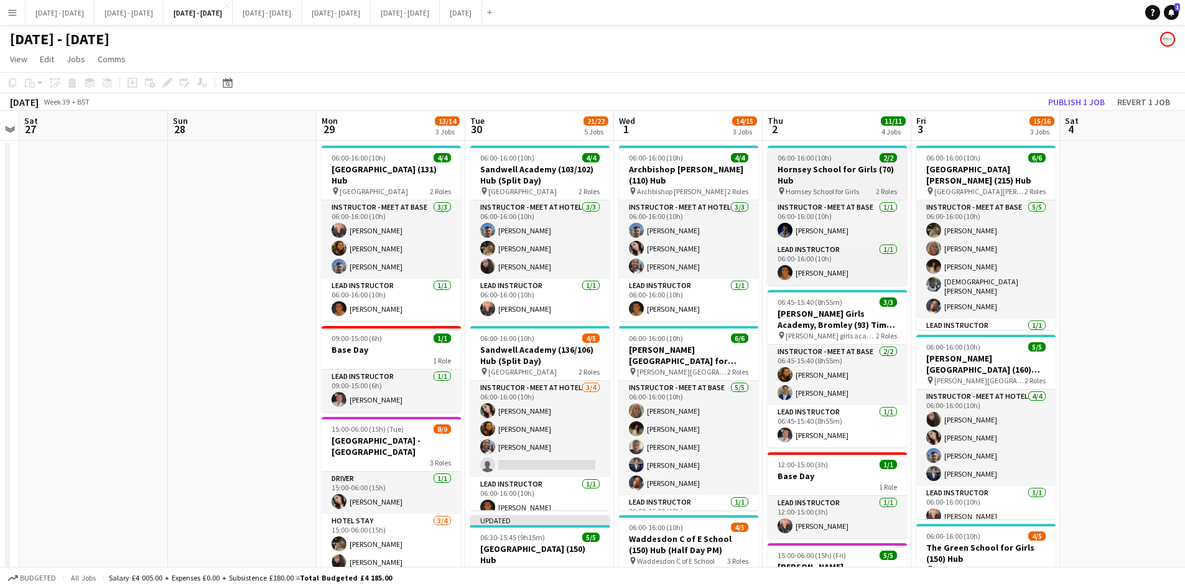
click at [848, 155] on div "06:00-16:00 (10h) 2/2" at bounding box center [836, 157] width 139 height 9
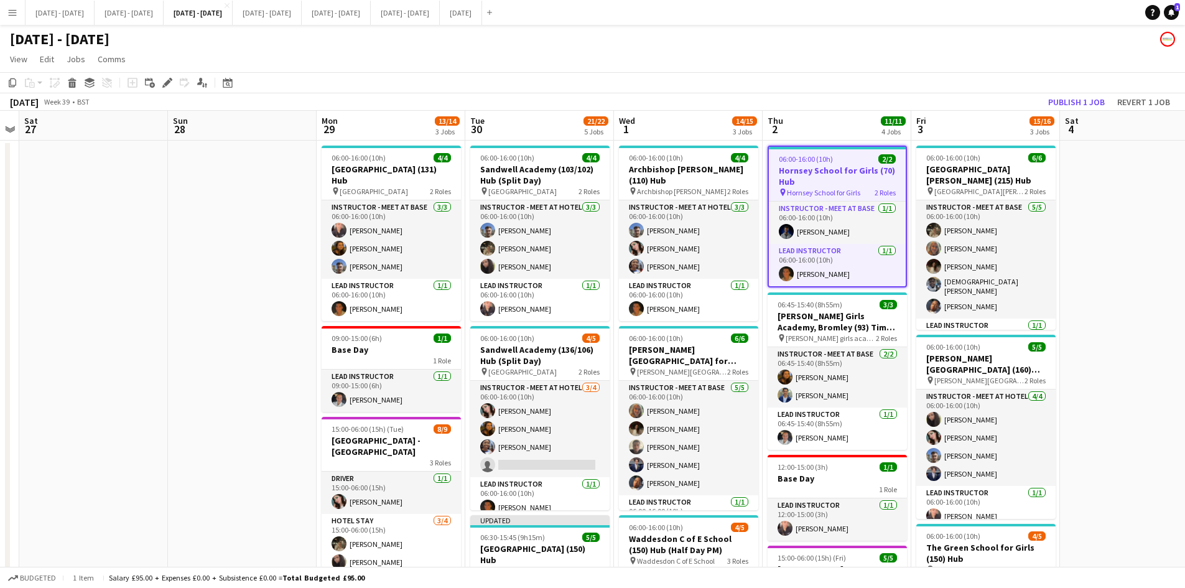
click at [848, 155] on div "06:00-16:00 (10h) 2/2" at bounding box center [837, 158] width 137 height 9
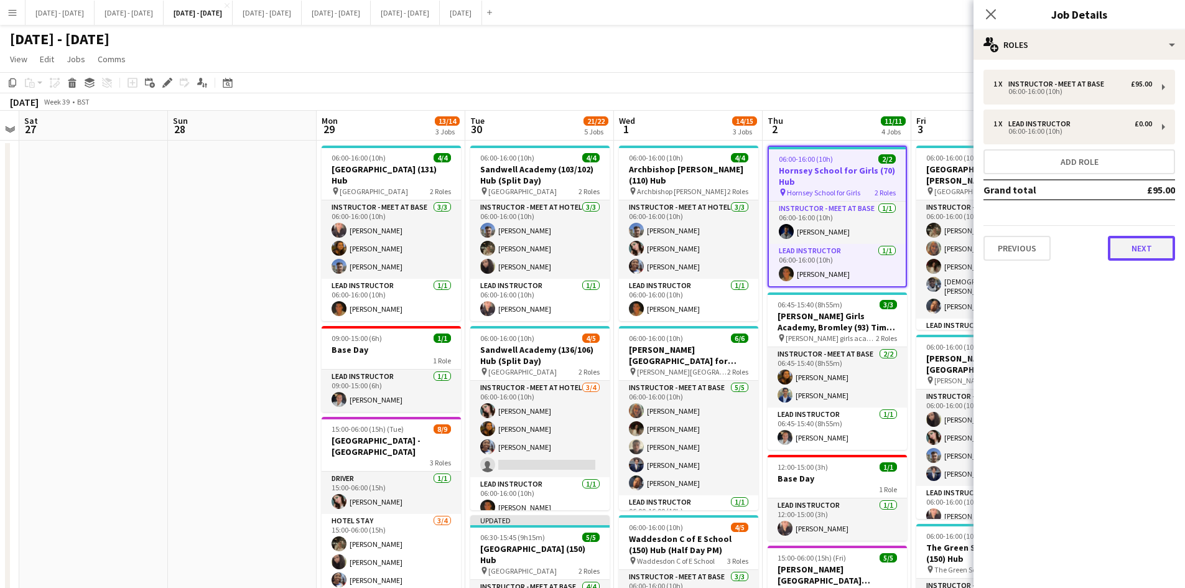
click at [1128, 245] on button "Next" at bounding box center [1141, 248] width 67 height 25
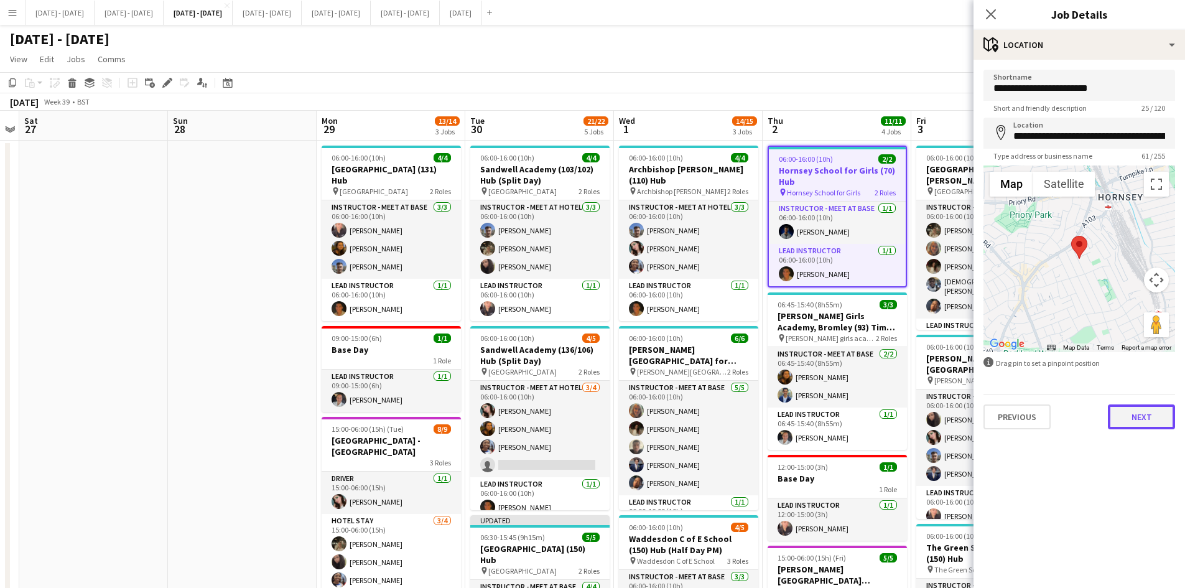
click at [1131, 412] on button "Next" at bounding box center [1141, 416] width 67 height 25
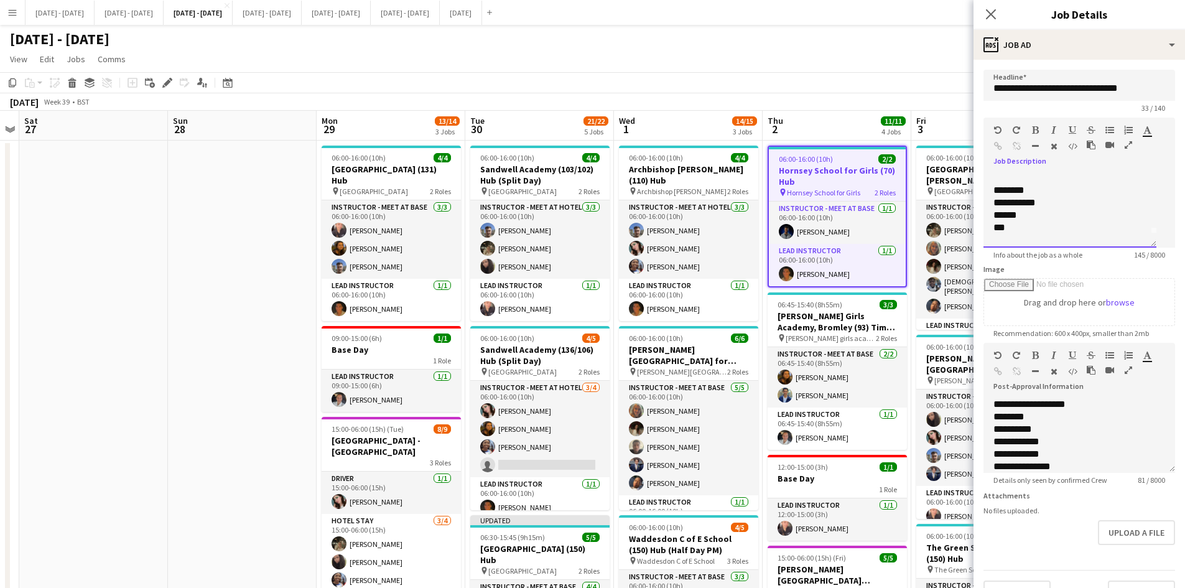
scroll to position [25, 0]
click at [1001, 223] on div "***" at bounding box center [1065, 216] width 144 height 12
click at [1011, 223] on div "***" at bounding box center [1065, 216] width 144 height 12
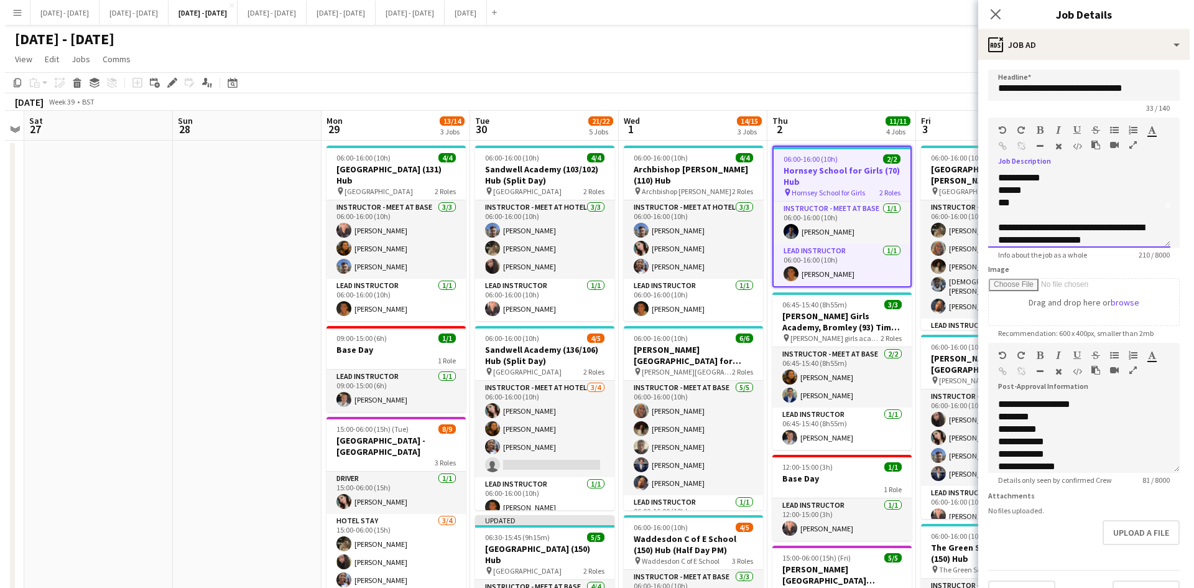
scroll to position [51, 0]
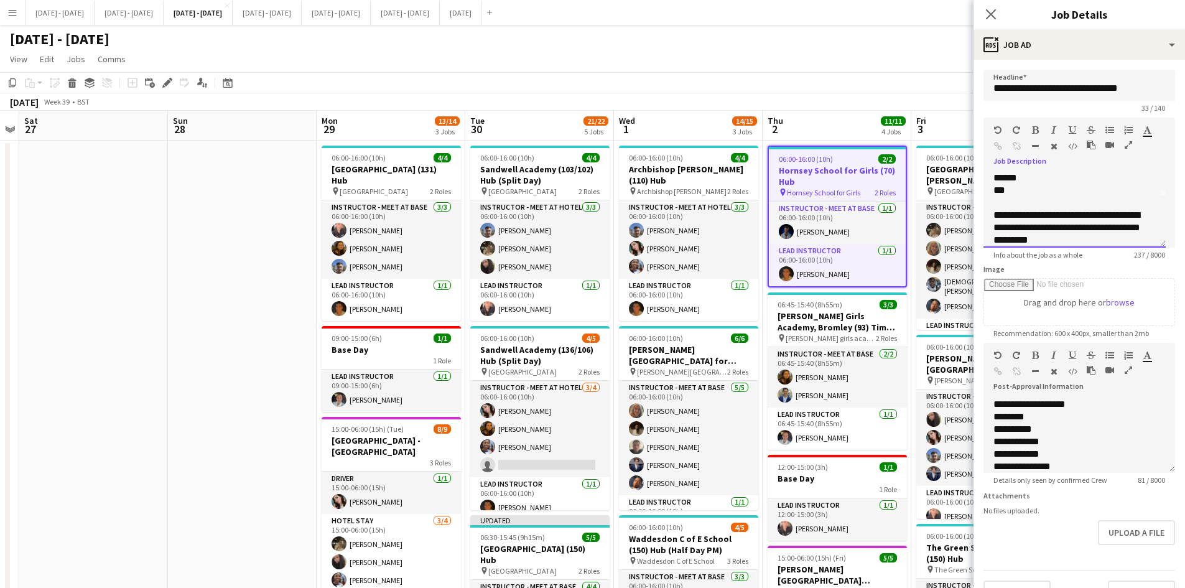
click at [1014, 214] on div "**********" at bounding box center [1069, 227] width 153 height 37
click at [1036, 127] on icon "button" at bounding box center [1035, 130] width 7 height 9
click at [149, 14] on button "[DATE] - [DATE] Close" at bounding box center [129, 13] width 69 height 24
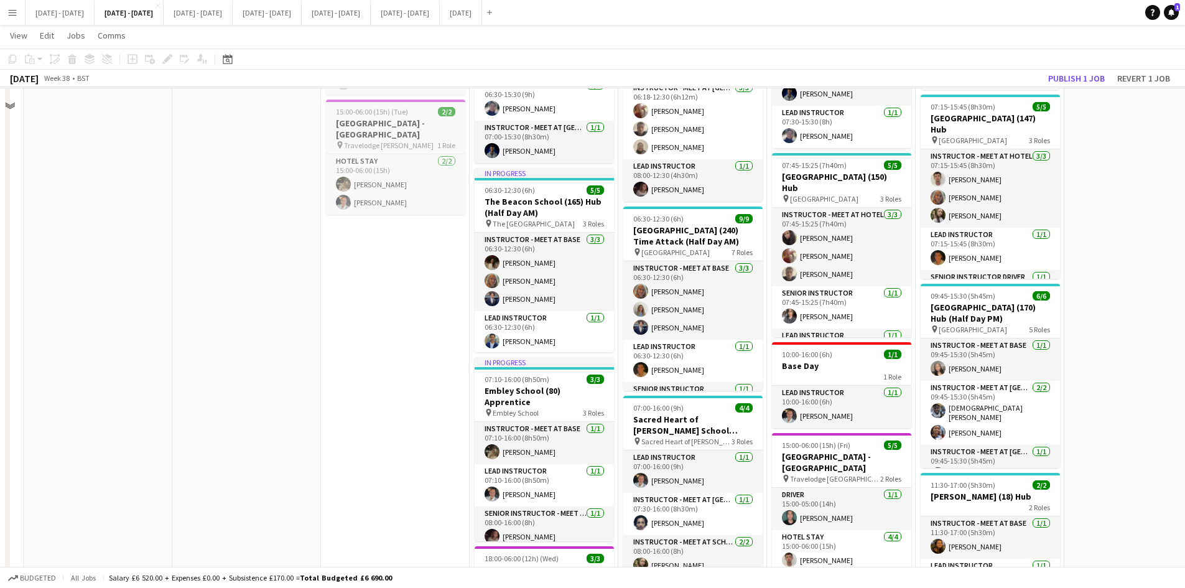
scroll to position [249, 0]
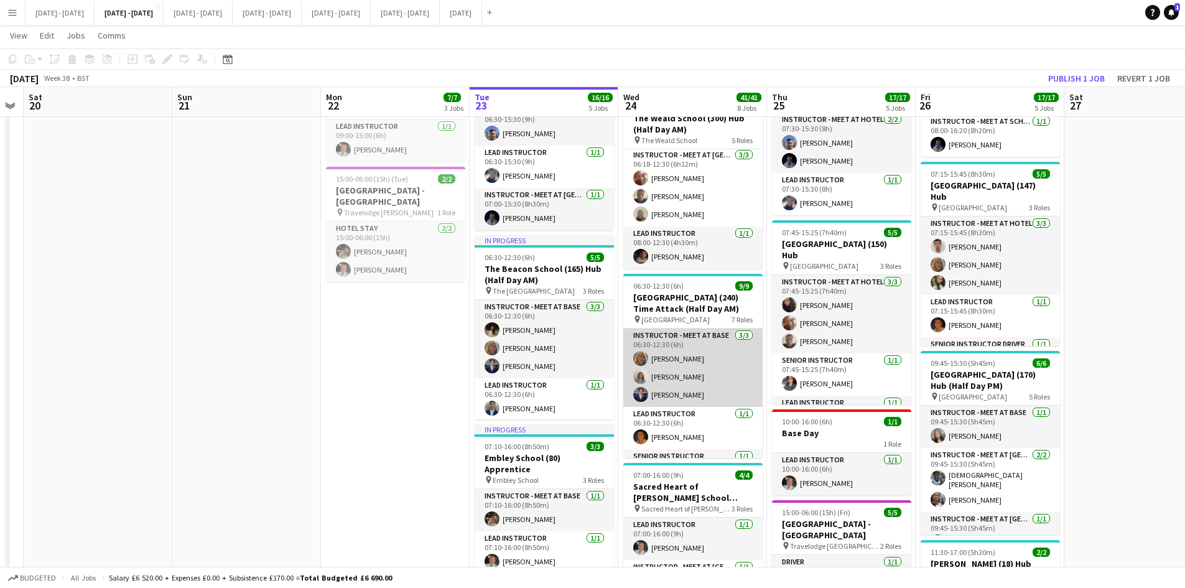
click at [693, 358] on app-card-role "Instructor - Meet at Base [DATE] 06:30-12:30 (6h) [PERSON_NAME] [PERSON_NAME] […" at bounding box center [692, 367] width 139 height 78
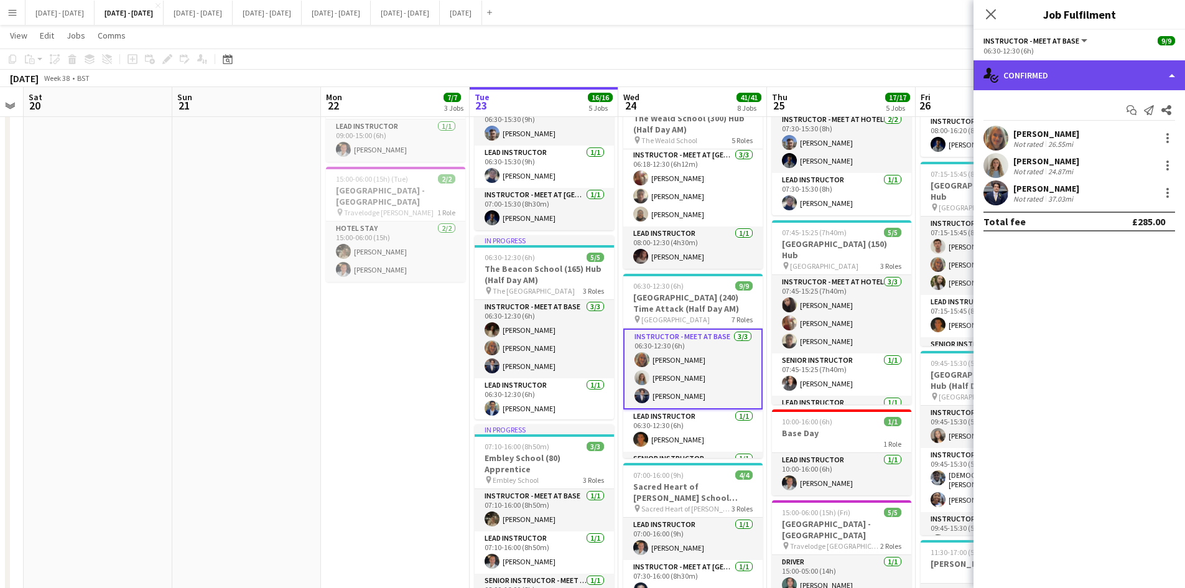
click at [1169, 75] on div "single-neutral-actions-check-2 Confirmed" at bounding box center [1078, 75] width 211 height 30
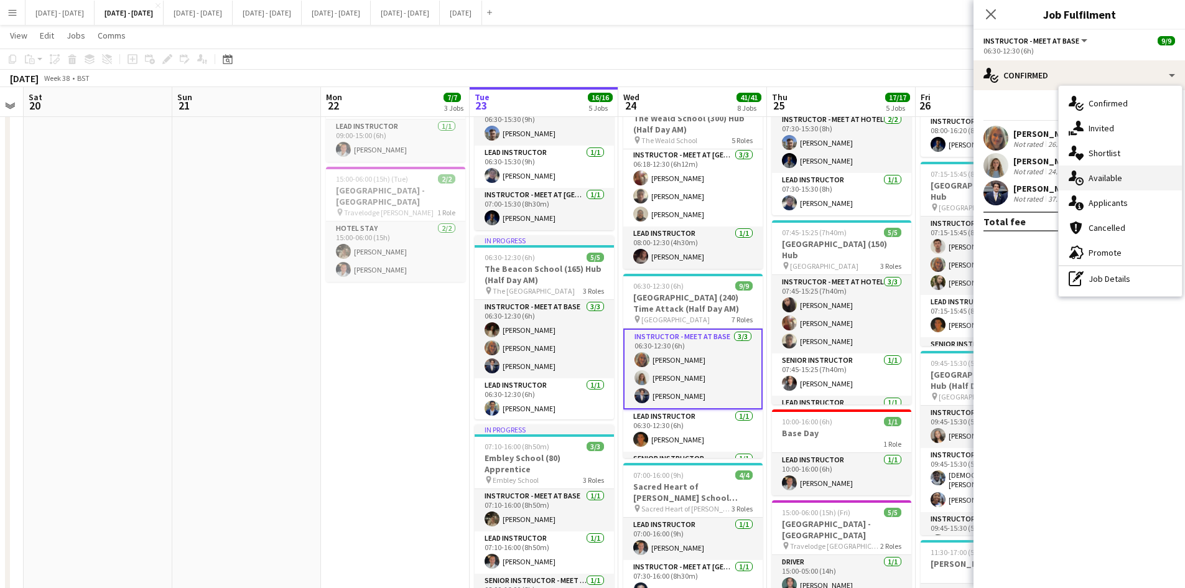
click at [1106, 177] on span "Available" at bounding box center [1105, 177] width 34 height 11
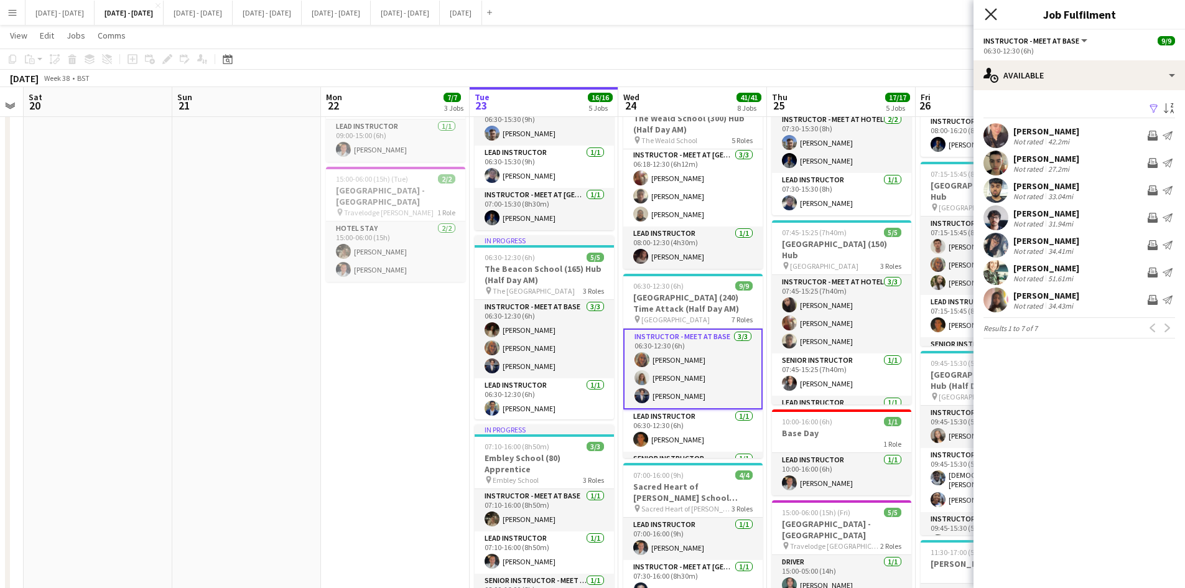
click at [988, 13] on icon "Close pop-in" at bounding box center [991, 14] width 12 height 12
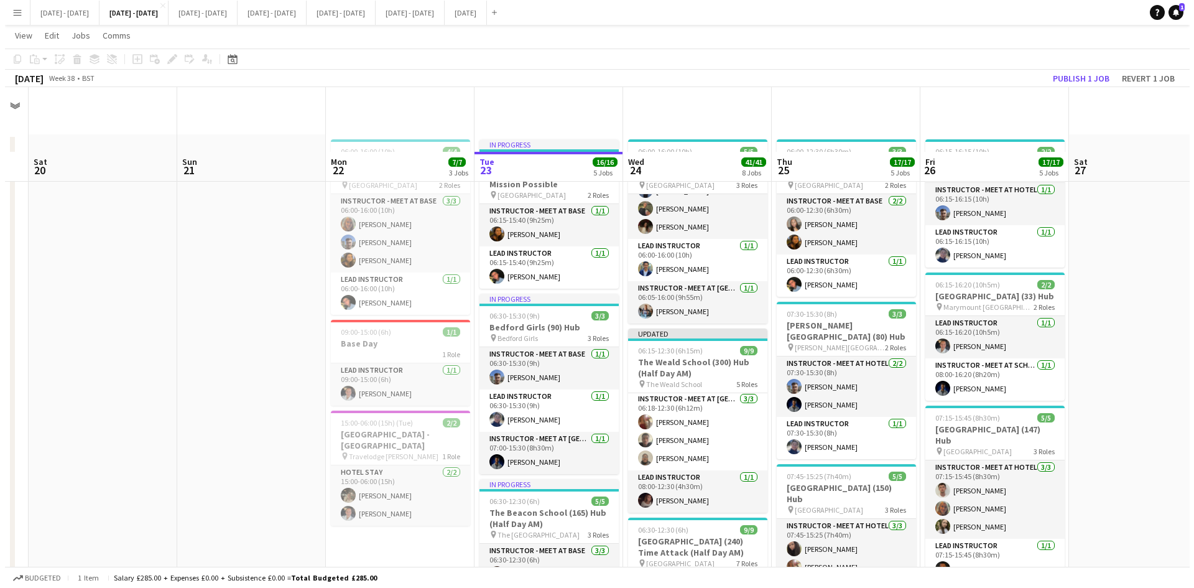
scroll to position [0, 0]
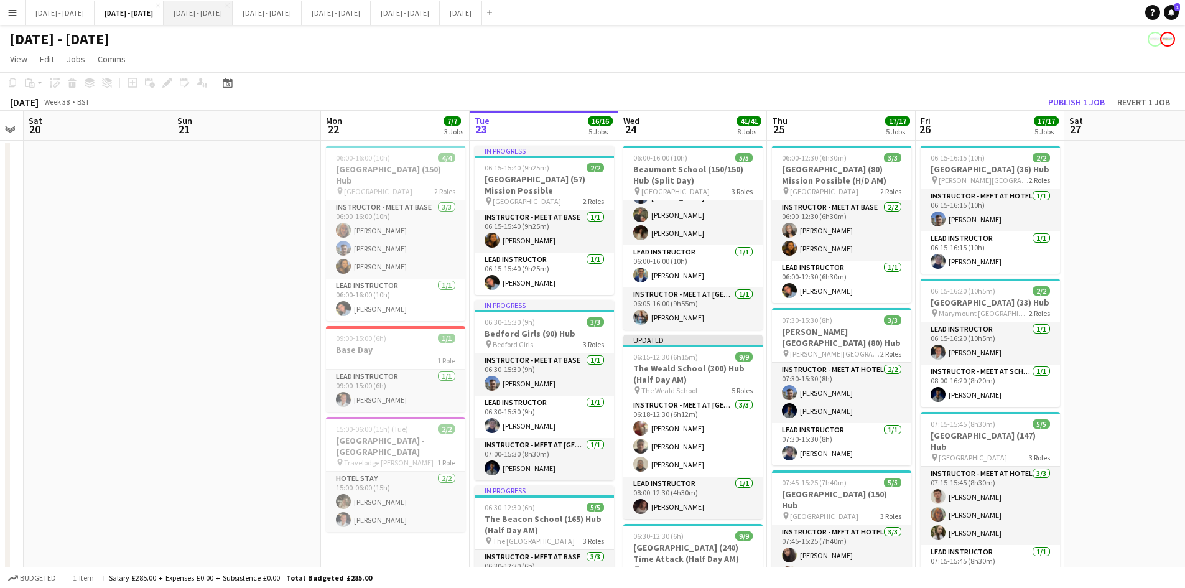
click at [233, 9] on button "[DATE] - [DATE] Close" at bounding box center [198, 13] width 69 height 24
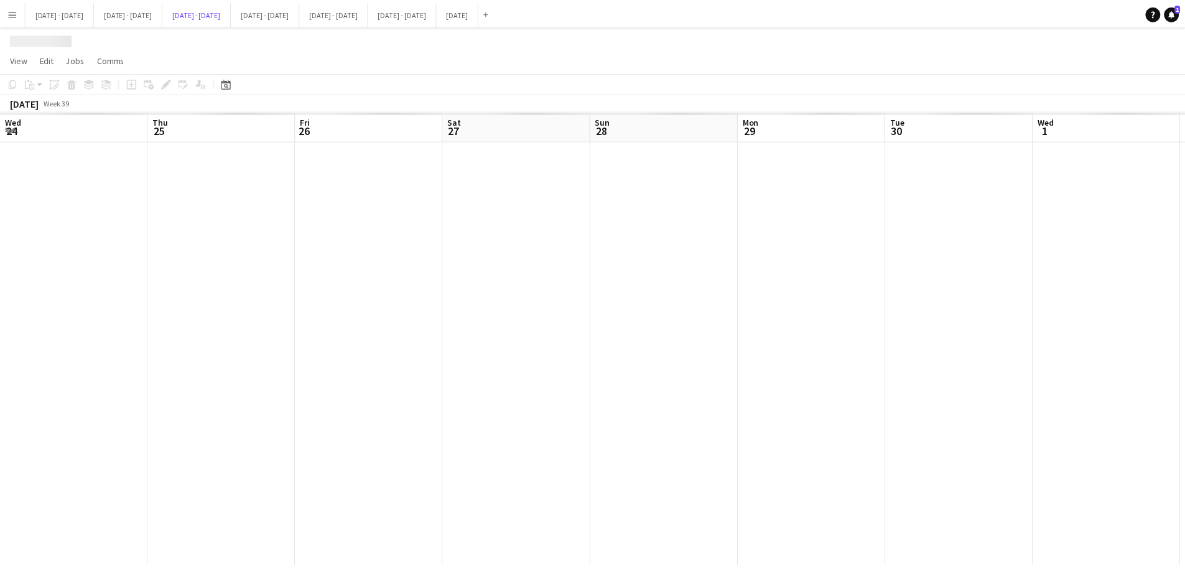
scroll to position [0, 427]
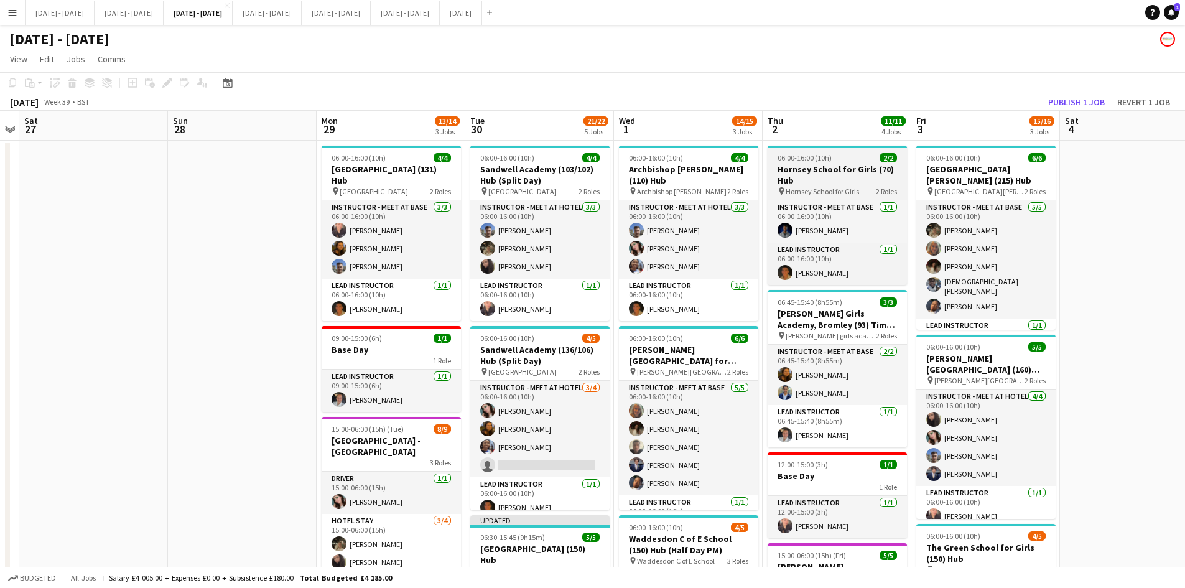
click at [846, 154] on div "06:00-16:00 (10h) 2/2" at bounding box center [836, 157] width 139 height 9
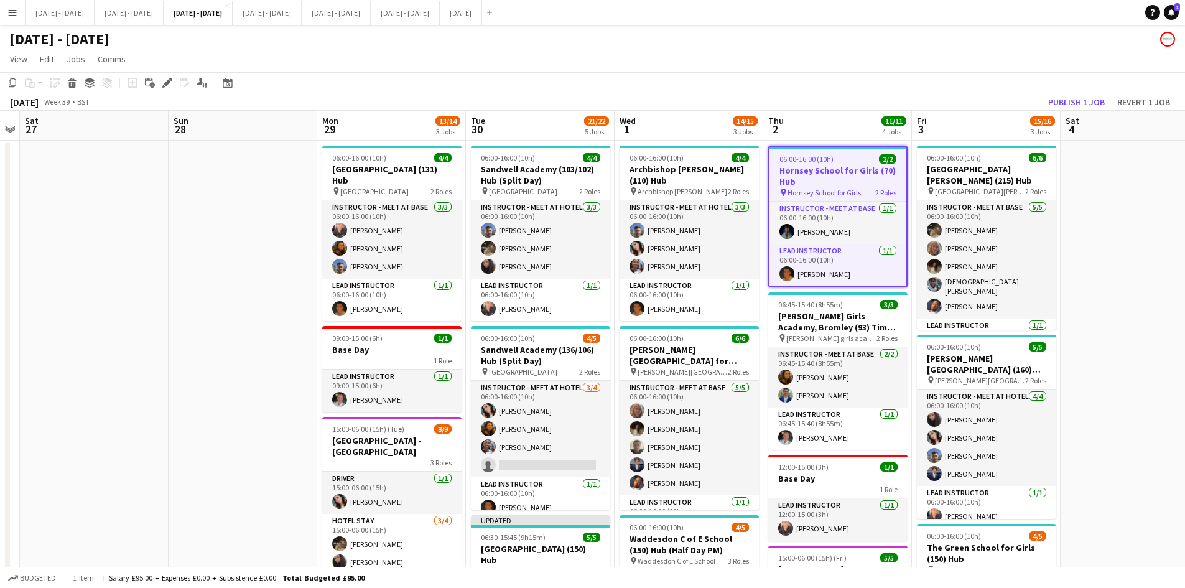
click at [846, 154] on div "06:00-16:00 (10h) 2/2" at bounding box center [837, 158] width 137 height 9
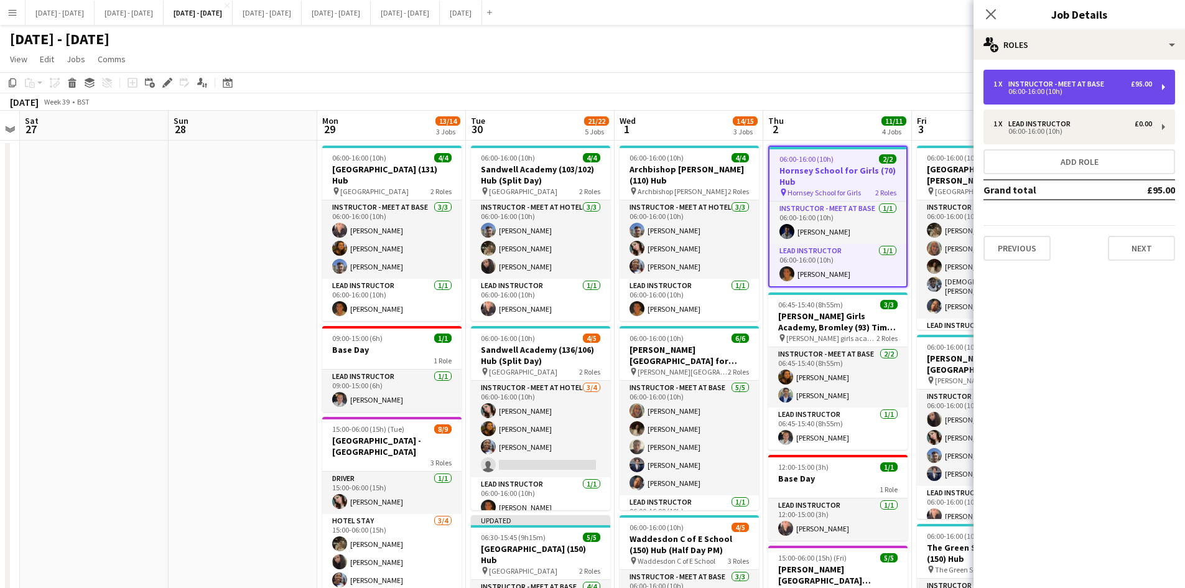
click at [1044, 90] on div "06:00-16:00 (10h)" at bounding box center [1072, 91] width 159 height 6
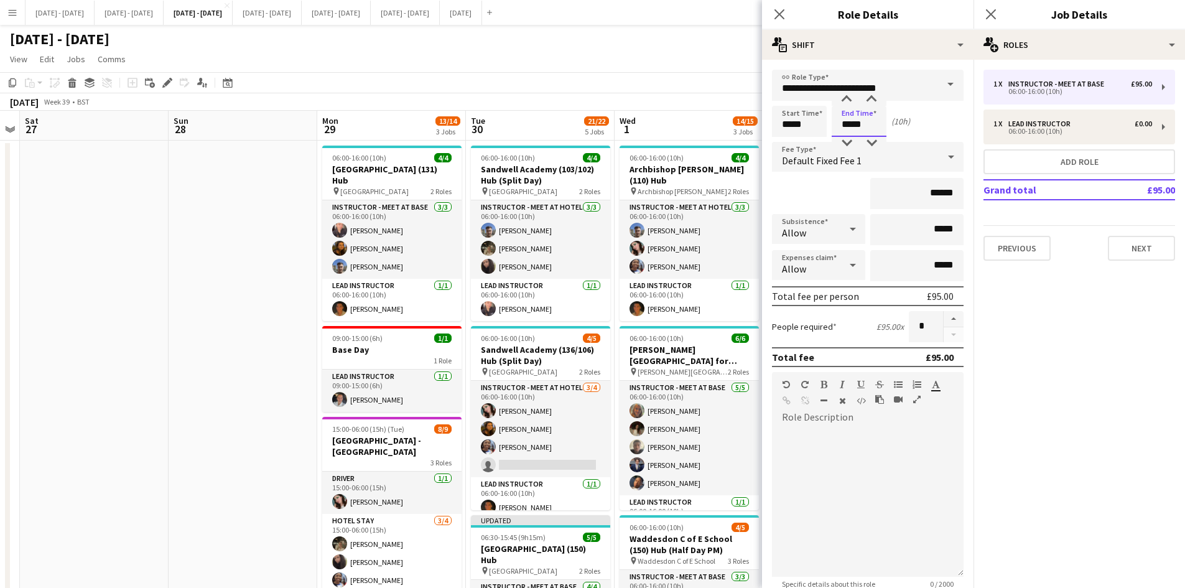
drag, startPoint x: 869, startPoint y: 129, endPoint x: 840, endPoint y: 130, distance: 29.3
click at [840, 130] on input "*****" at bounding box center [859, 121] width 55 height 31
type input "*****"
click at [779, 14] on icon at bounding box center [779, 14] width 12 height 12
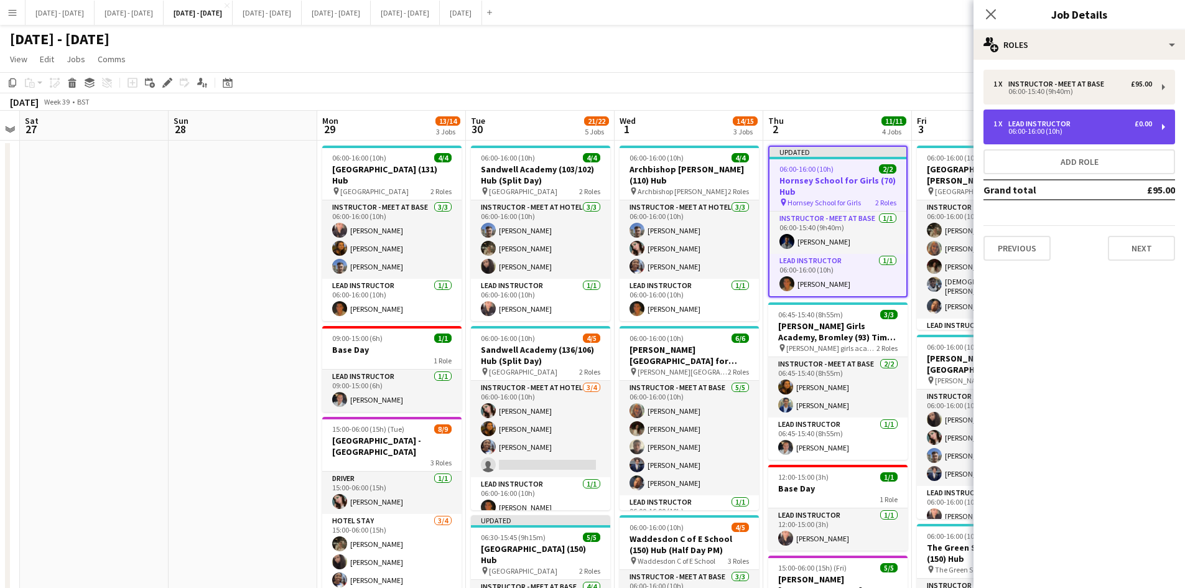
click at [1030, 131] on div "06:00-16:00 (10h)" at bounding box center [1072, 131] width 159 height 6
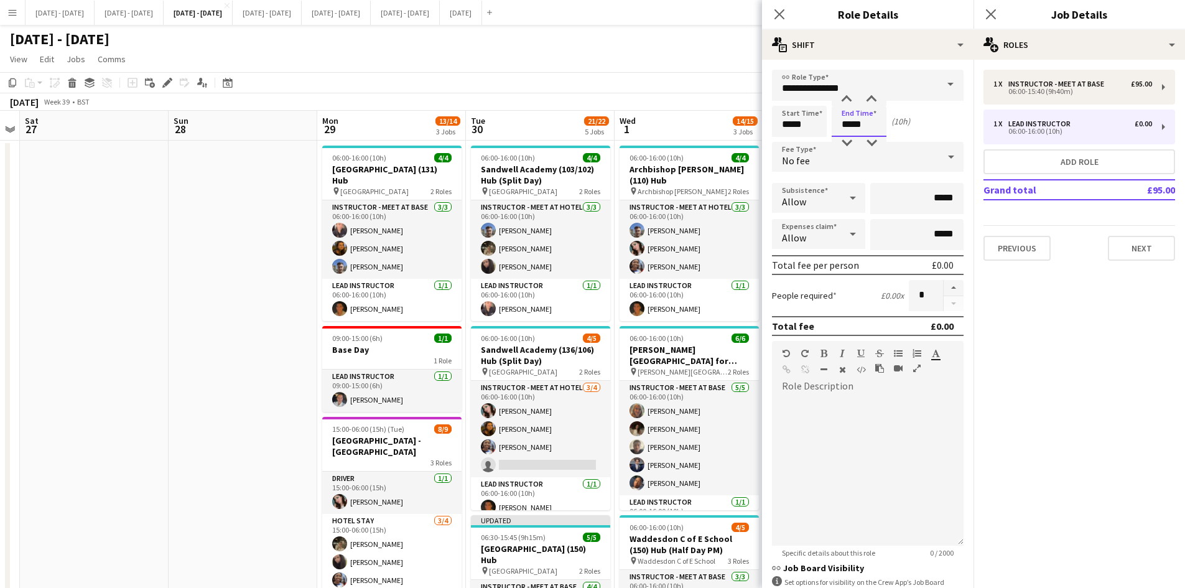
drag, startPoint x: 863, startPoint y: 124, endPoint x: 838, endPoint y: 129, distance: 25.4
click at [838, 129] on input "*****" at bounding box center [859, 121] width 55 height 31
type input "*****"
click at [780, 11] on icon "Close pop-in" at bounding box center [779, 14] width 12 height 12
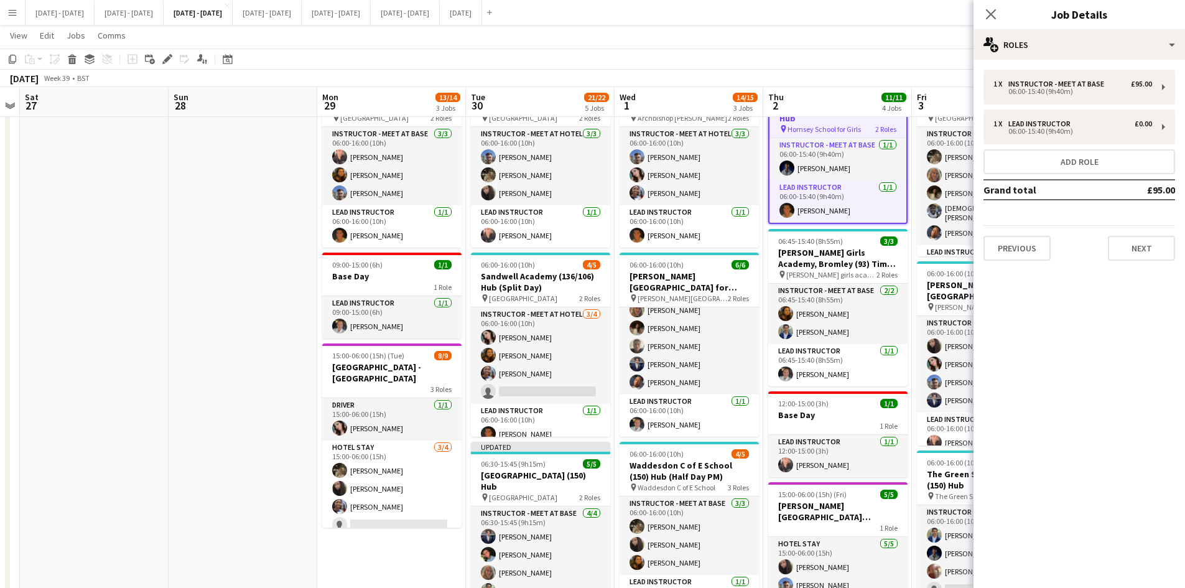
scroll to position [124, 0]
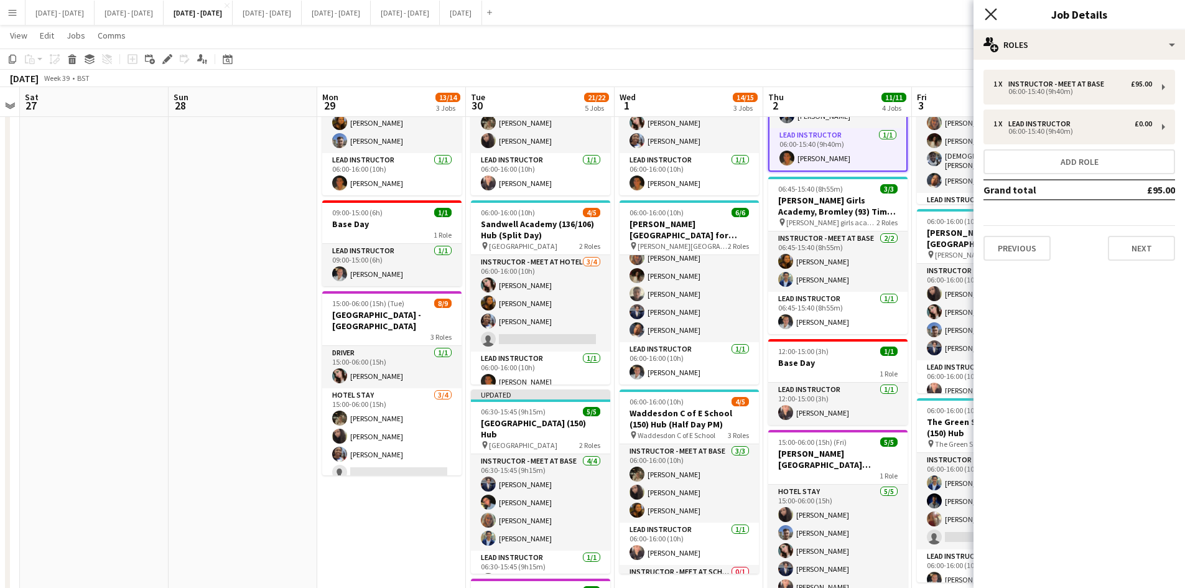
click at [991, 12] on icon "Close pop-in" at bounding box center [991, 14] width 12 height 12
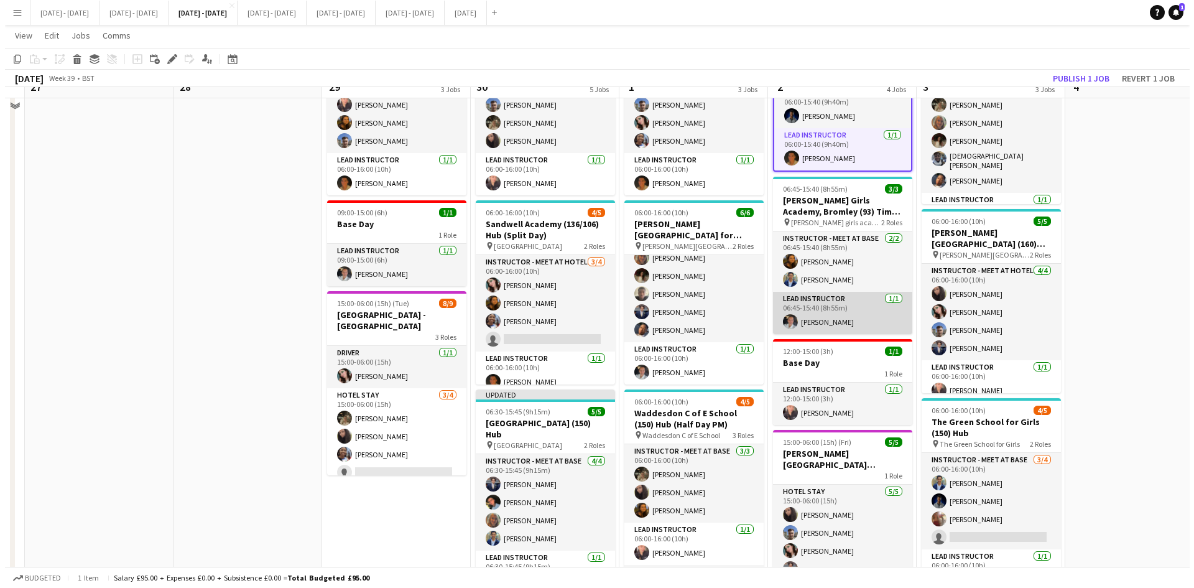
scroll to position [0, 0]
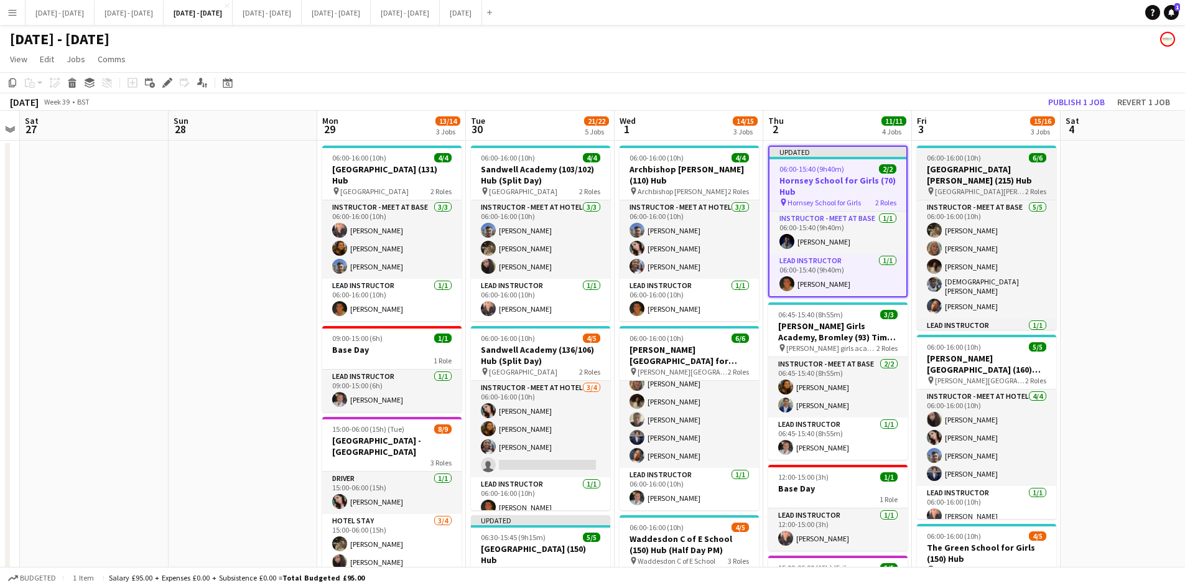
click at [994, 150] on app-job-card "06:00-16:00 (10h) 6/6 [DEMOGRAPHIC_DATA][GEOGRAPHIC_DATA][PERSON_NAME] (215) Hu…" at bounding box center [986, 238] width 139 height 184
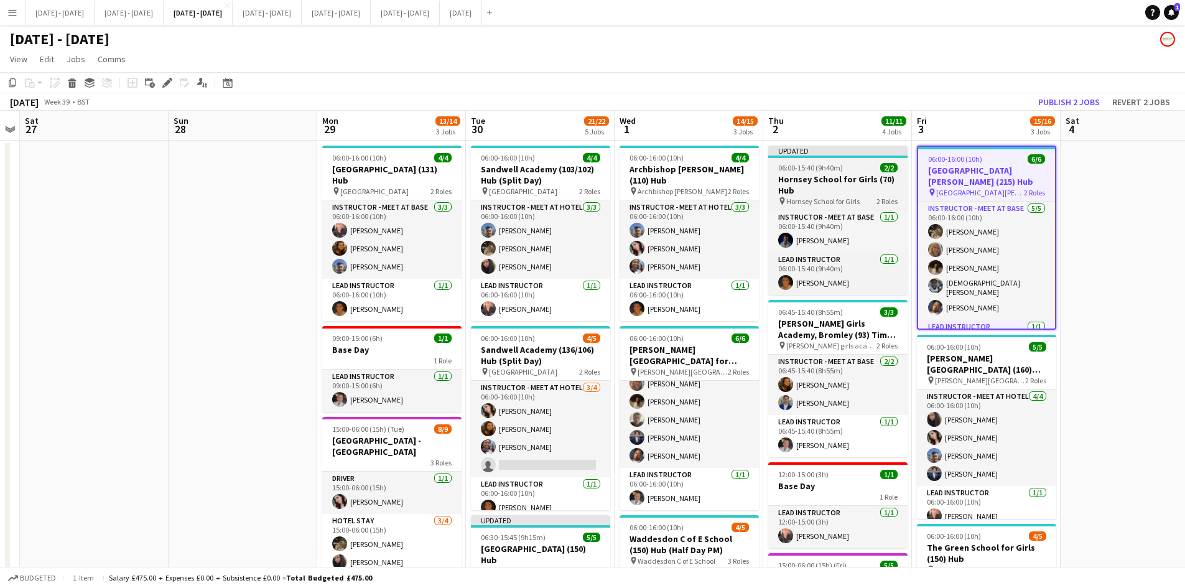
click at [850, 167] on div "06:00-15:40 (9h40m) 2/2" at bounding box center [837, 167] width 139 height 9
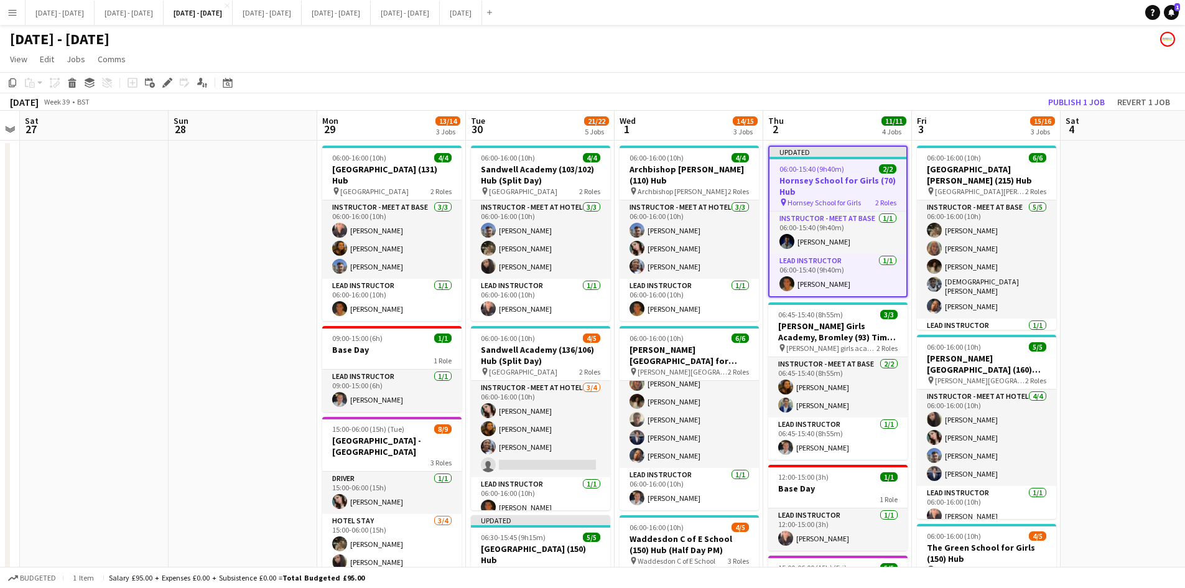
click at [850, 167] on div "06:00-15:40 (9h40m) 2/2" at bounding box center [837, 168] width 137 height 9
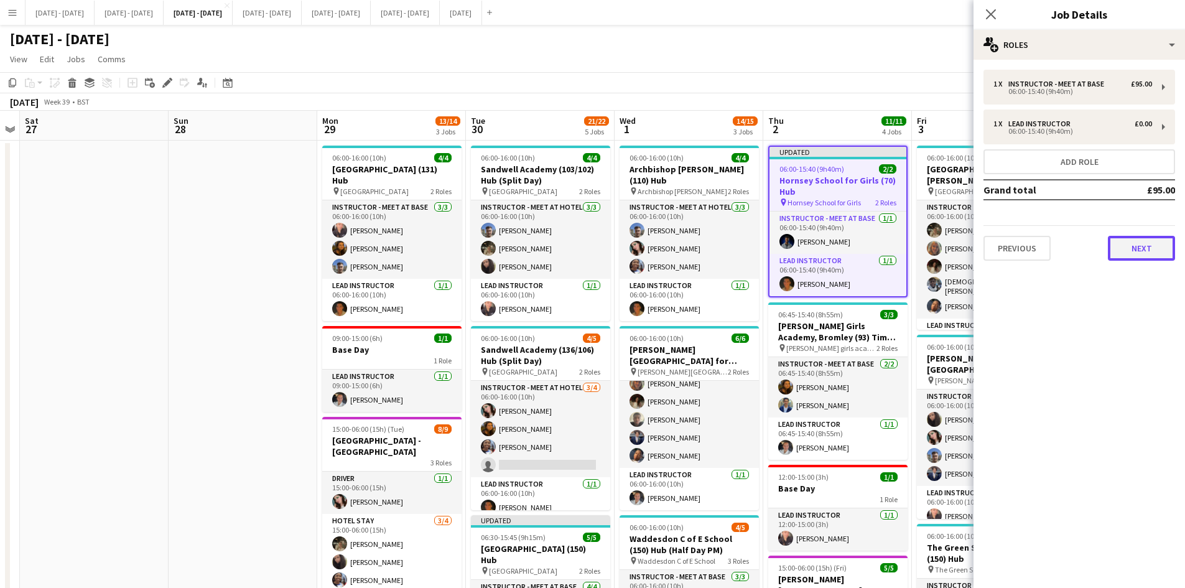
click at [1128, 244] on button "Next" at bounding box center [1141, 248] width 67 height 25
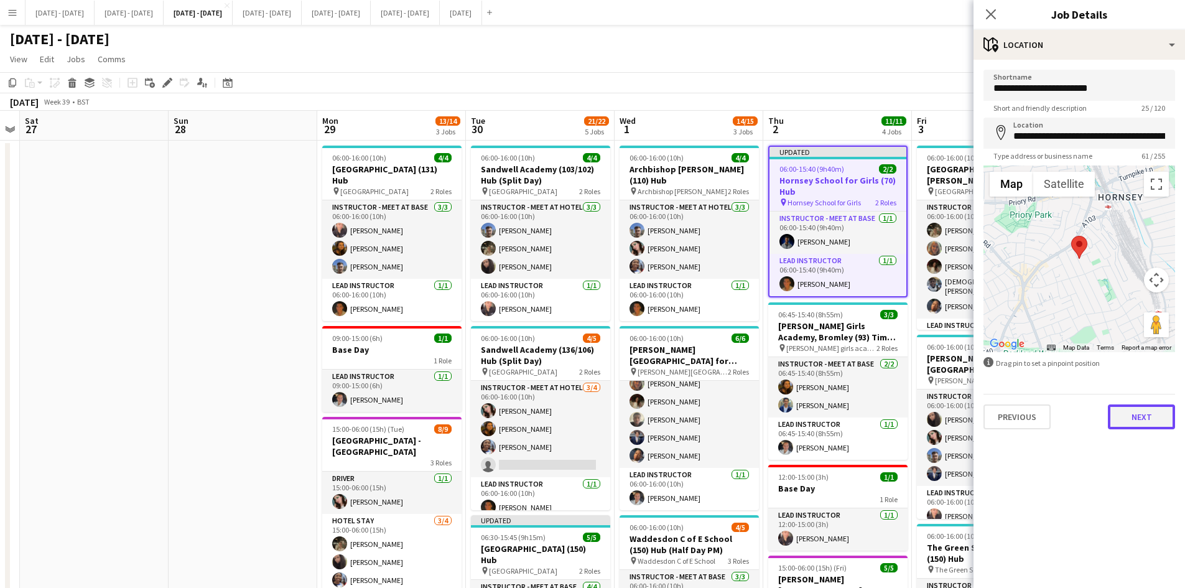
click at [1136, 420] on button "Next" at bounding box center [1141, 416] width 67 height 25
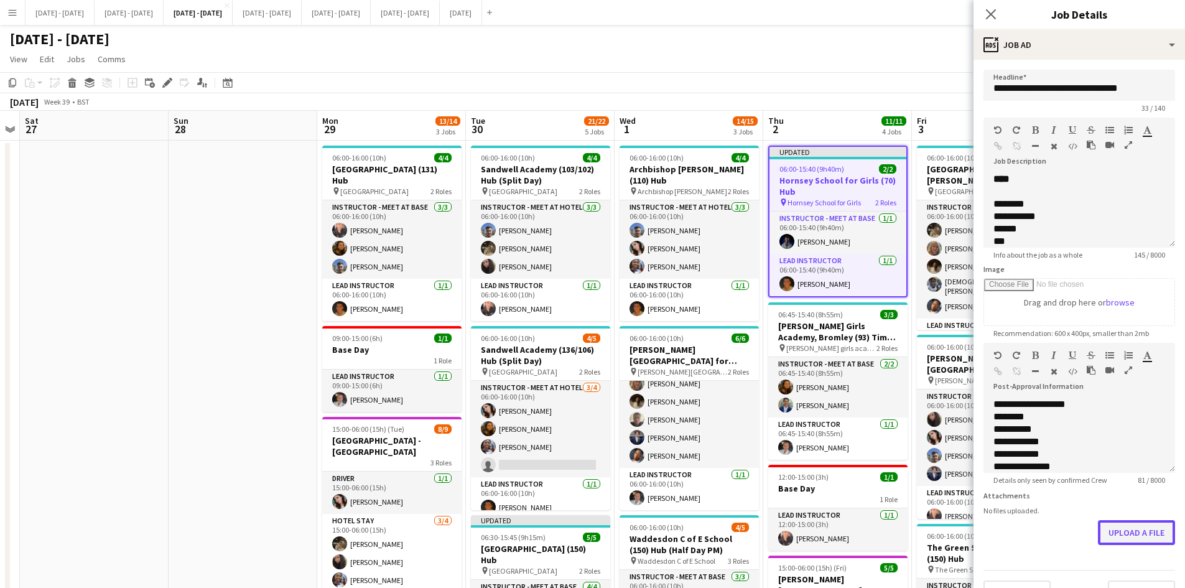
click at [1113, 564] on form "**********" at bounding box center [1078, 337] width 211 height 535
click at [1101, 531] on button "Upload a file" at bounding box center [1136, 532] width 77 height 25
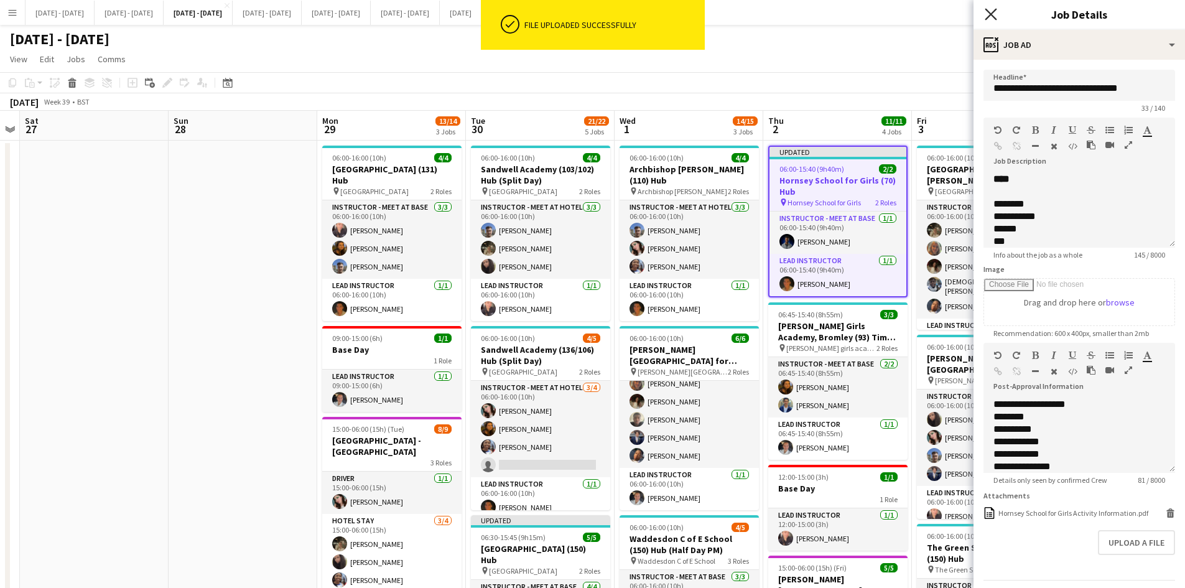
click at [990, 13] on icon at bounding box center [991, 14] width 12 height 12
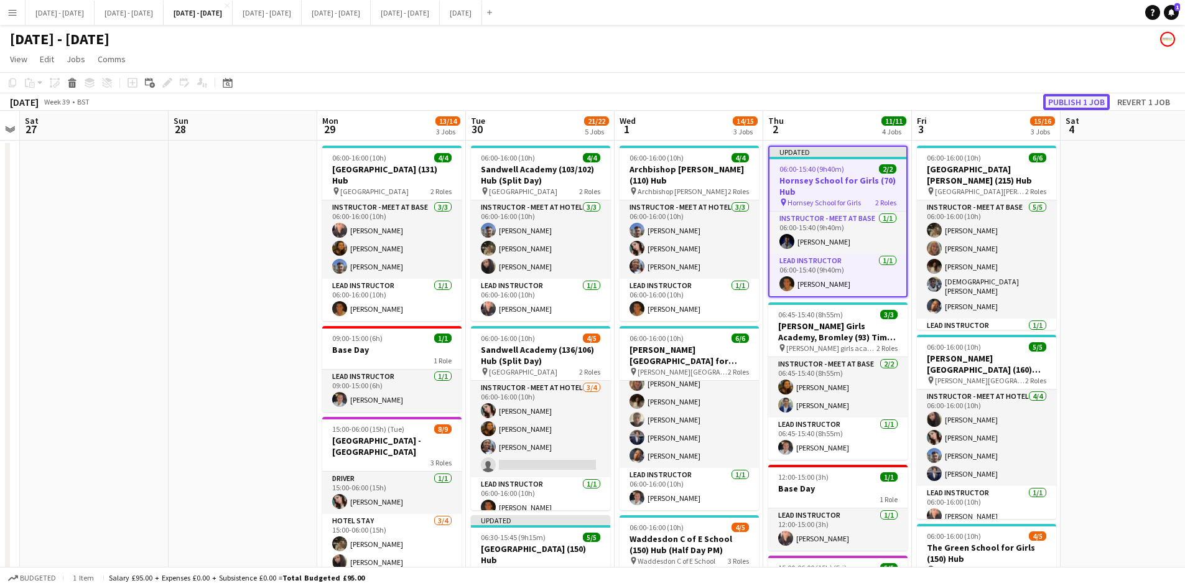
click at [1056, 100] on button "Publish 1 job" at bounding box center [1076, 102] width 67 height 16
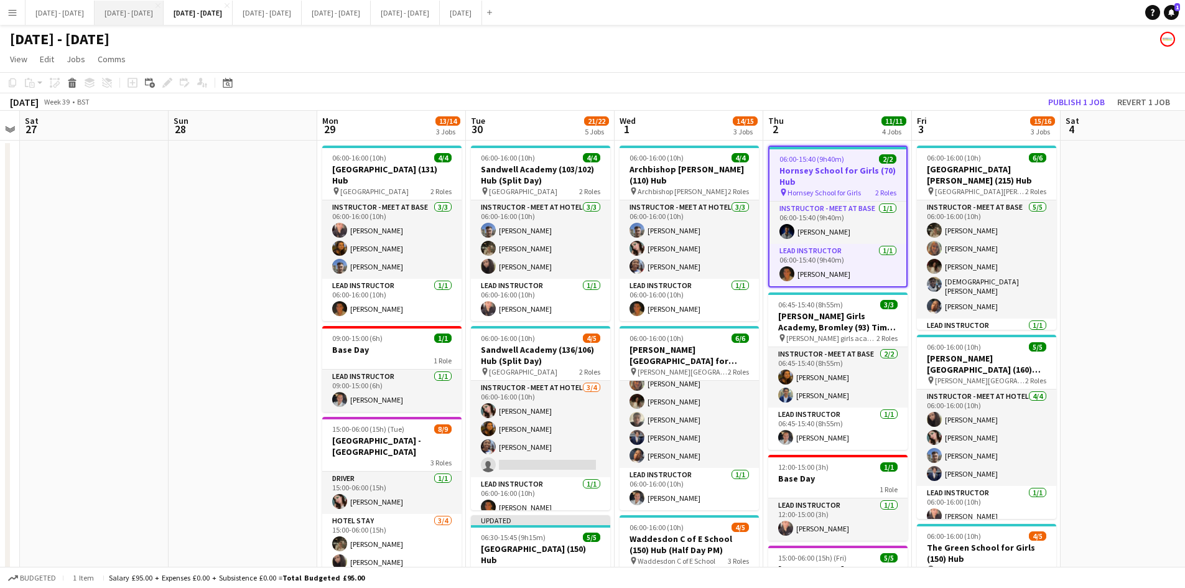
click at [141, 8] on button "[DATE] - [DATE] Close" at bounding box center [129, 13] width 69 height 24
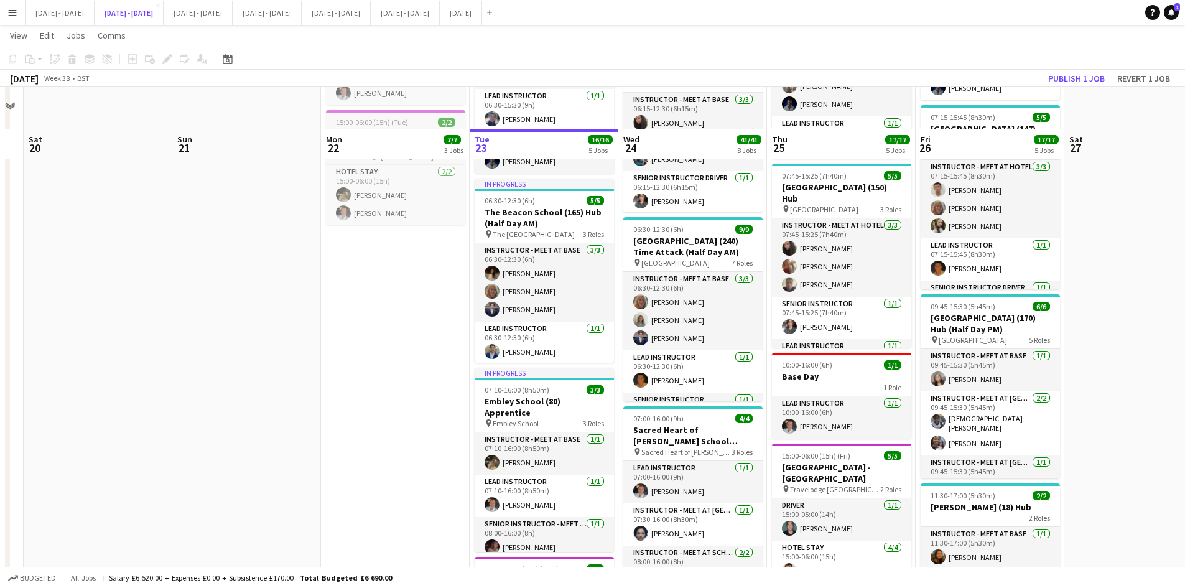
scroll to position [435, 0]
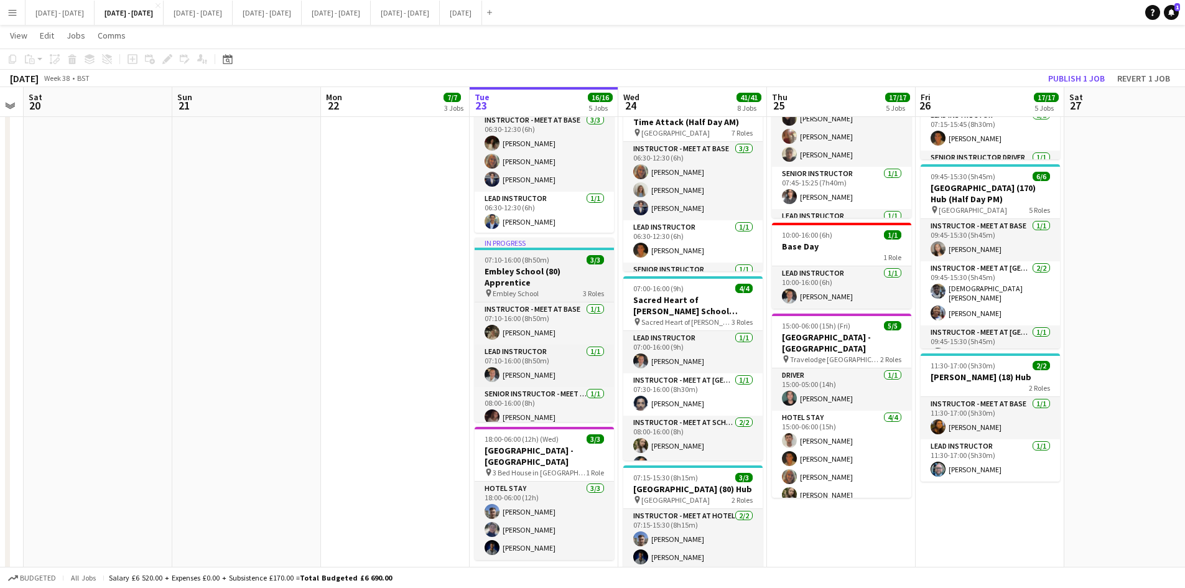
click at [560, 259] on div "07:10-16:00 (8h50m) 3/3" at bounding box center [544, 259] width 139 height 9
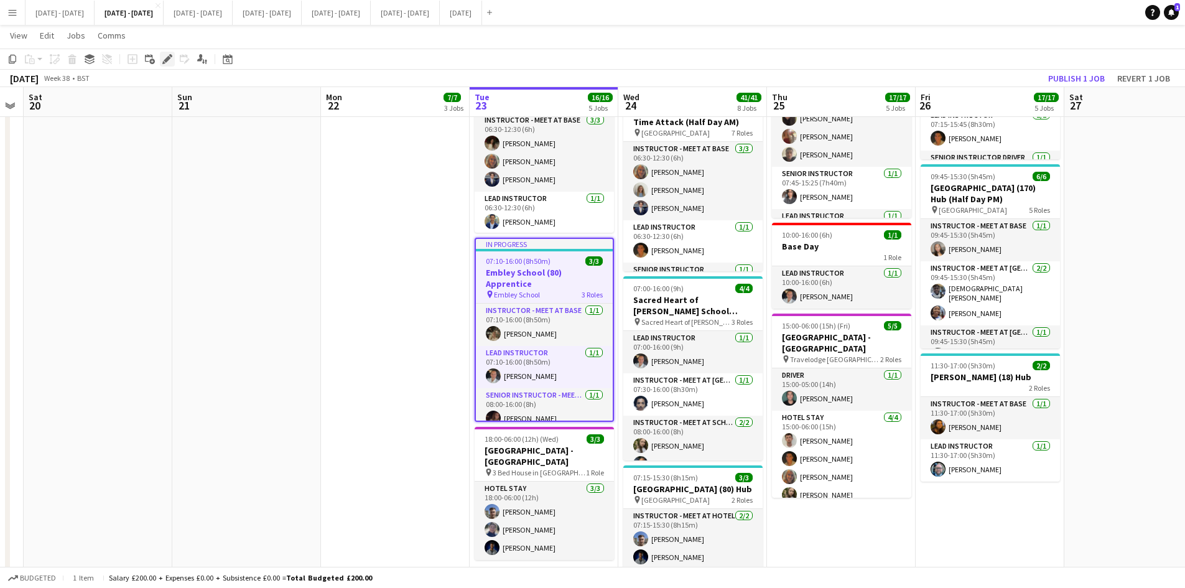
click at [166, 58] on icon at bounding box center [167, 59] width 7 height 7
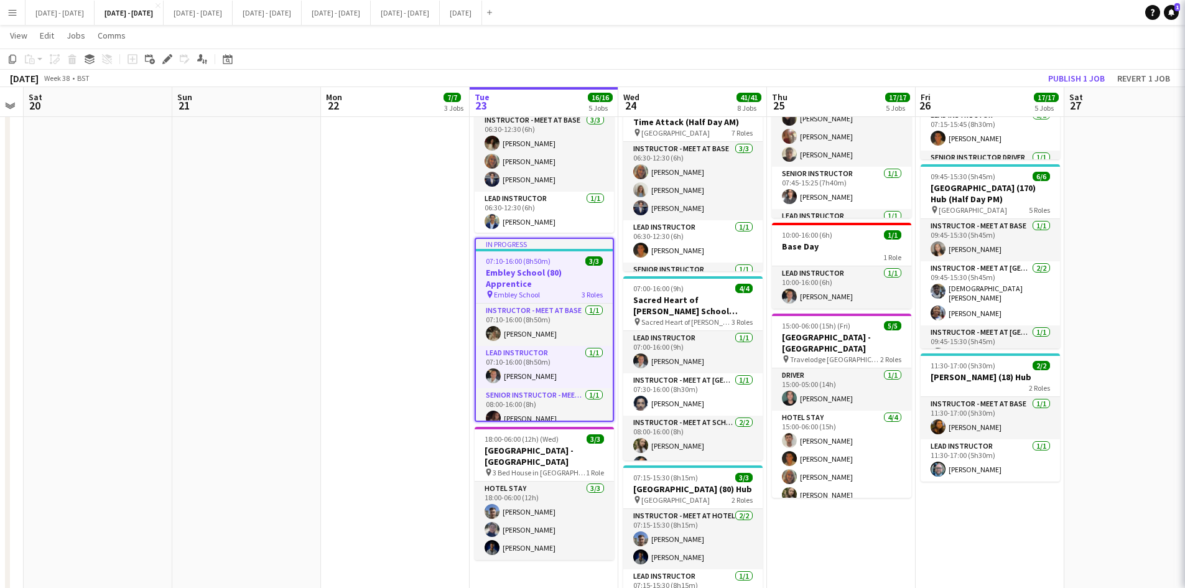
type input "**********"
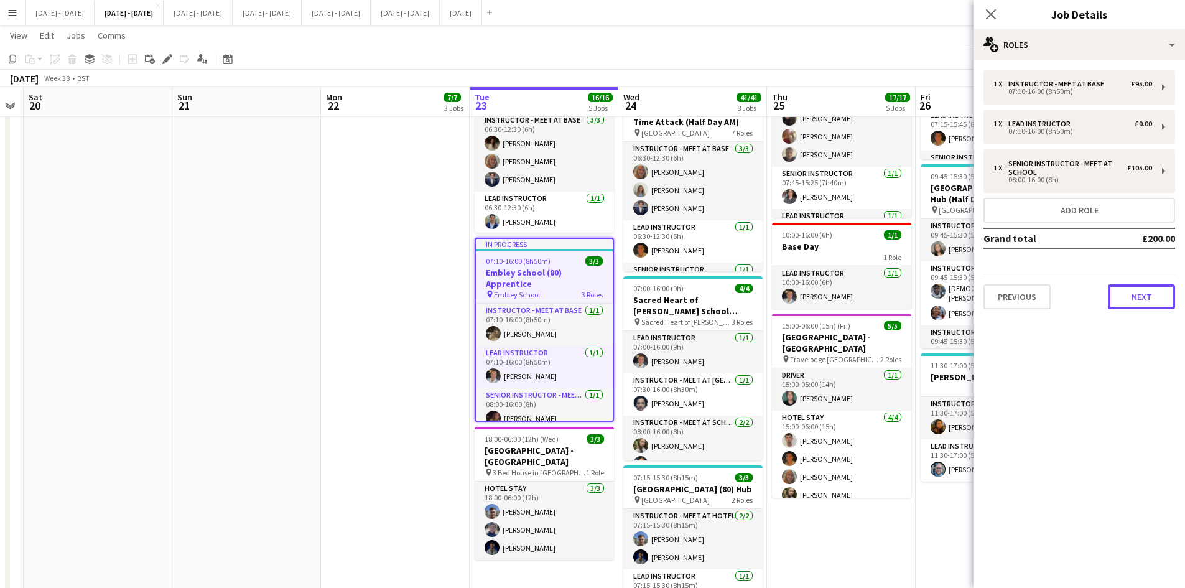
click at [1140, 300] on button "Next" at bounding box center [1141, 296] width 67 height 25
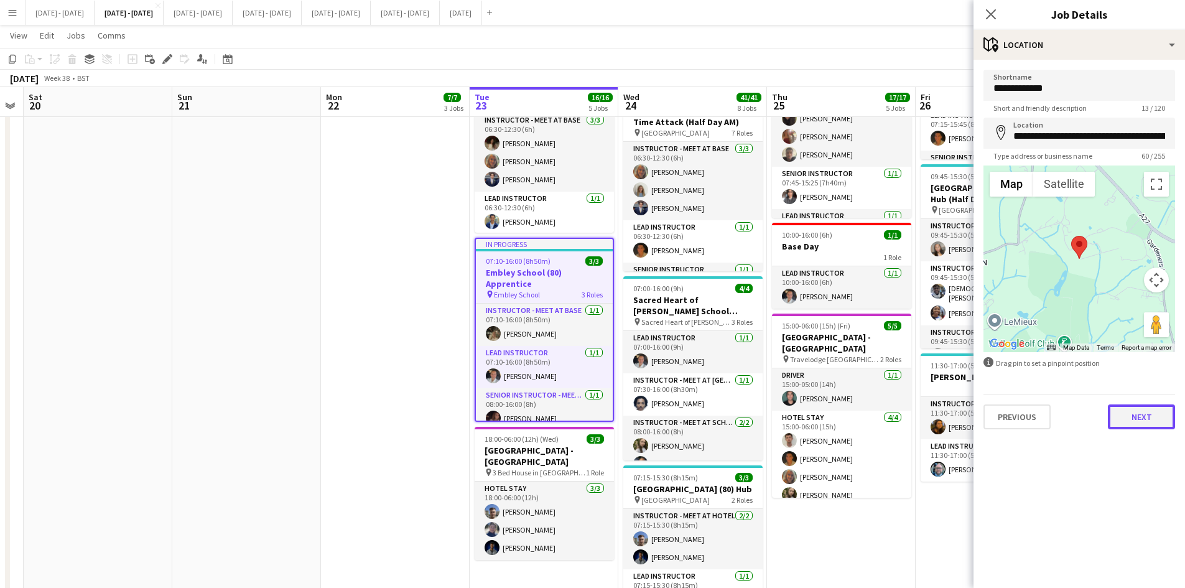
click at [1129, 420] on button "Next" at bounding box center [1141, 416] width 67 height 25
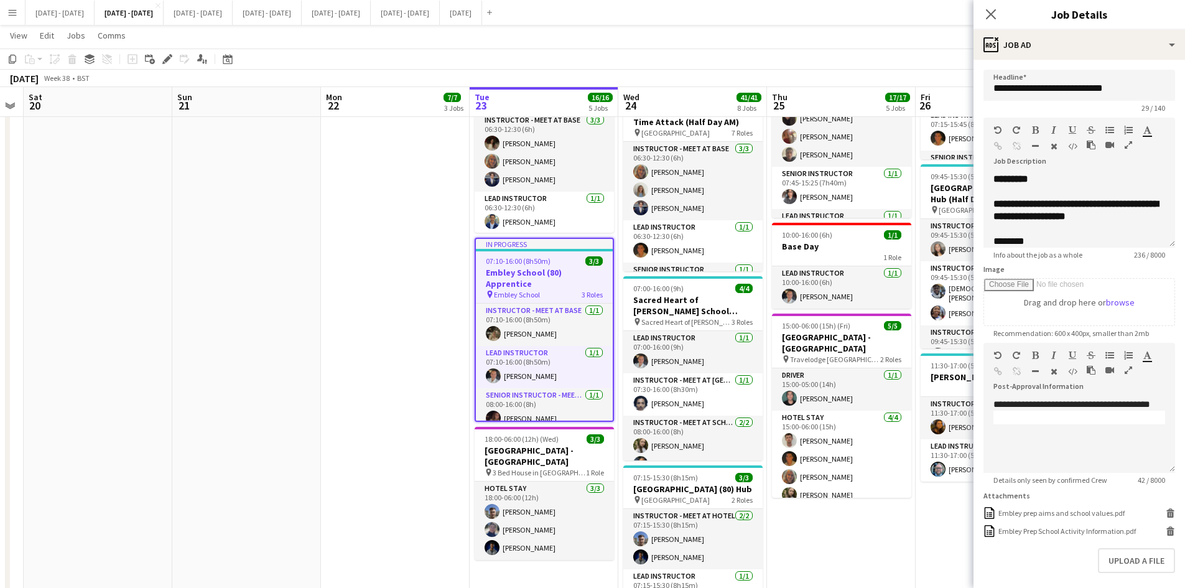
scroll to position [39, 0]
click at [1060, 532] on div "Embley Prep School Activity Information.pdf" at bounding box center [1066, 530] width 137 height 9
click at [988, 12] on icon "Close pop-in" at bounding box center [991, 14] width 12 height 12
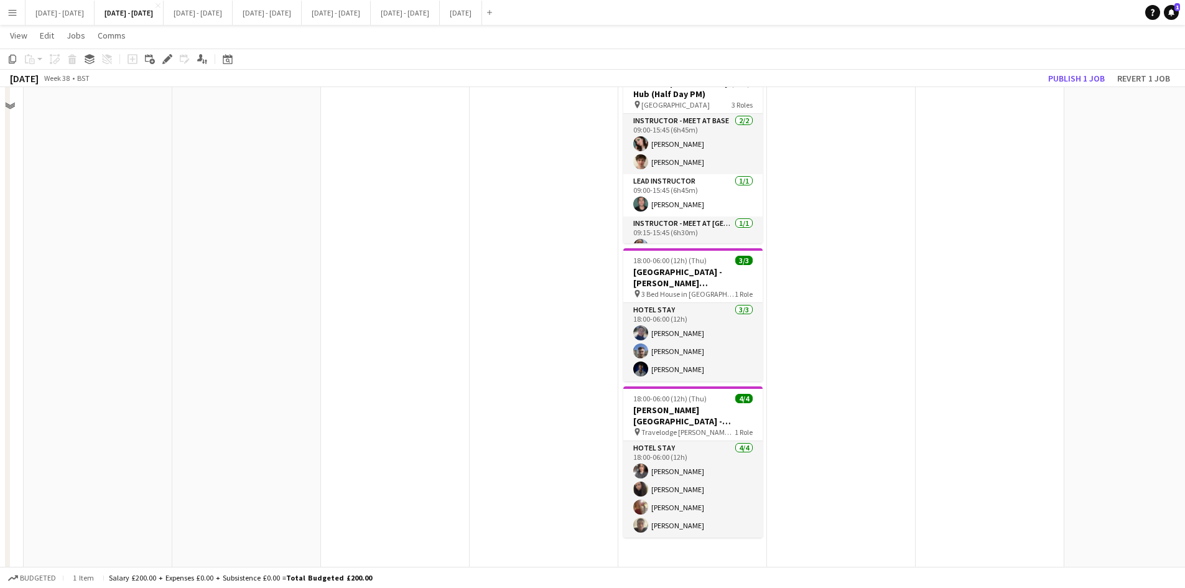
scroll to position [995, 0]
